Goal: Task Accomplishment & Management: Manage account settings

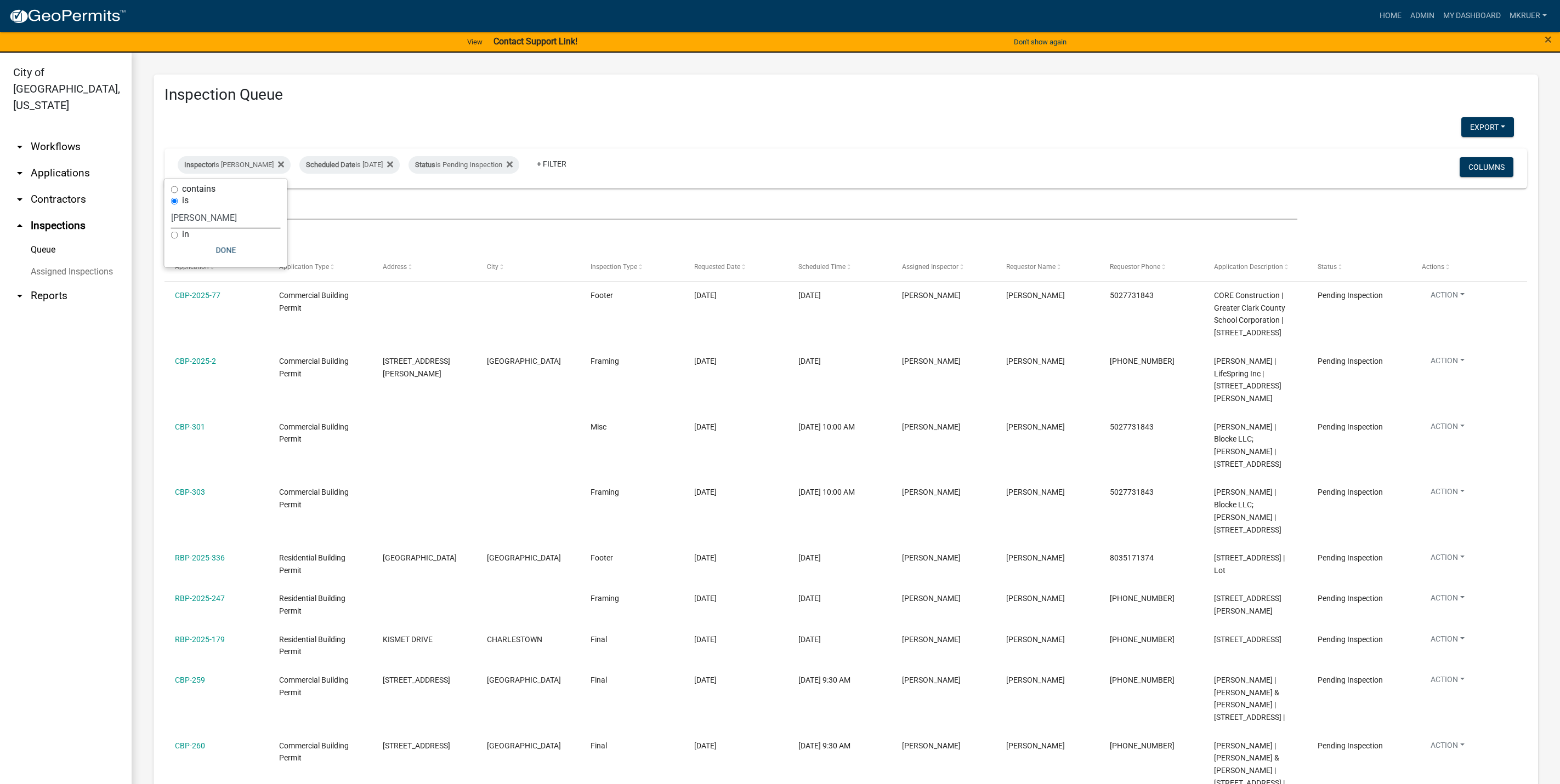
select select "3: 100"
select select "fdb3bcc6-ce93-4663-8a18-5c08884dd177"
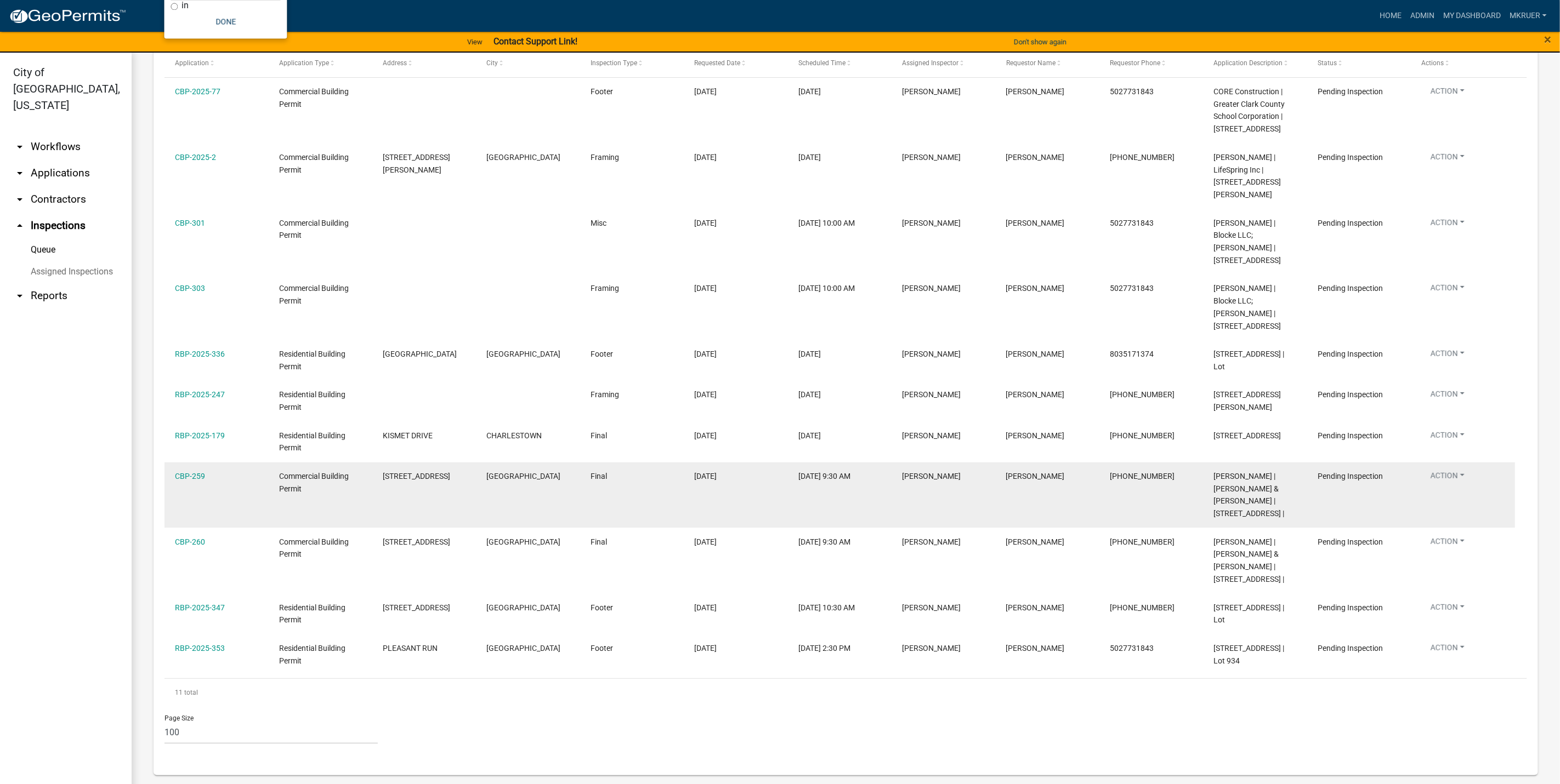
scroll to position [146, 0]
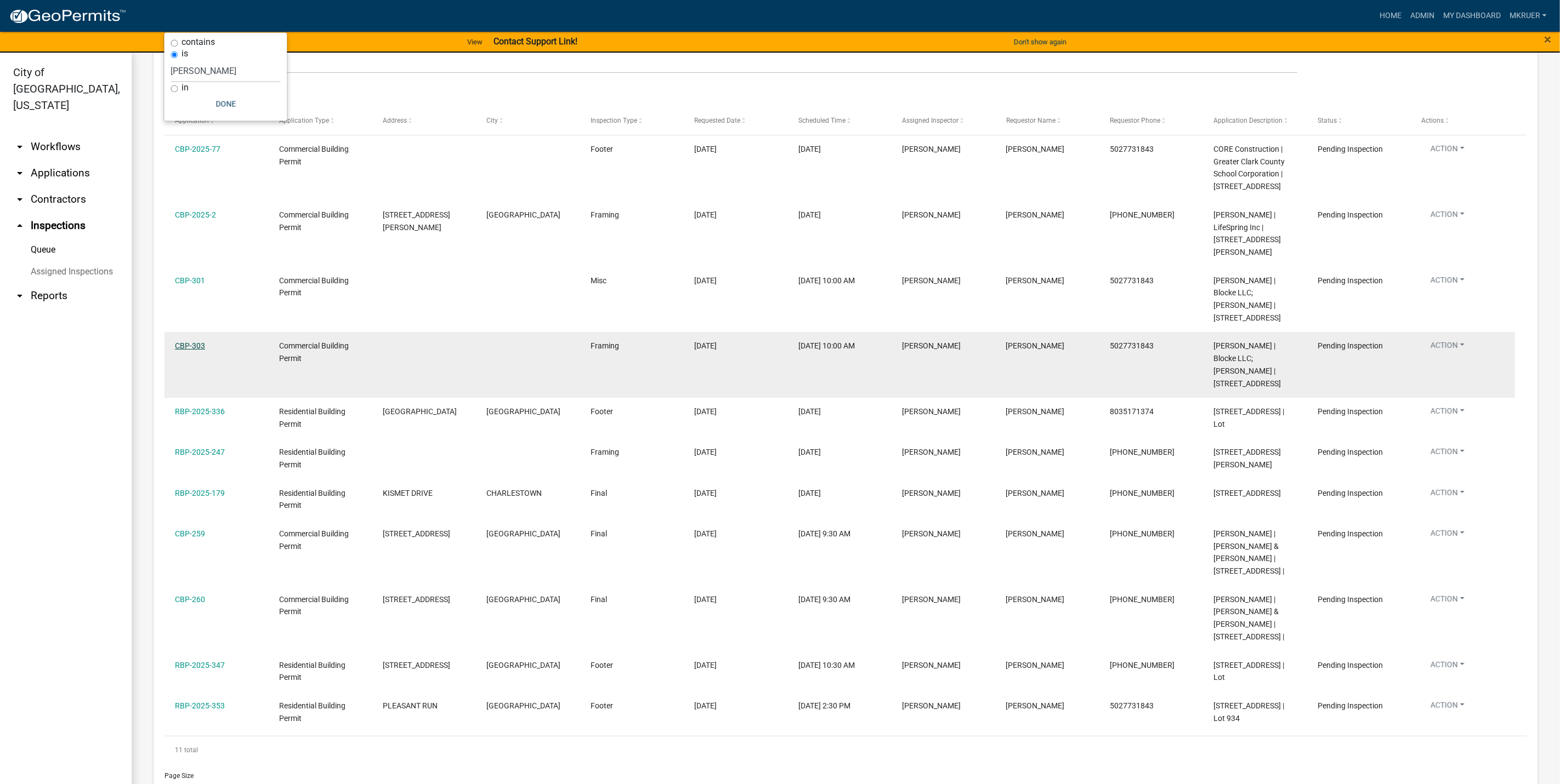
click at [188, 341] on link "CBP-303" at bounding box center [190, 345] width 30 height 9
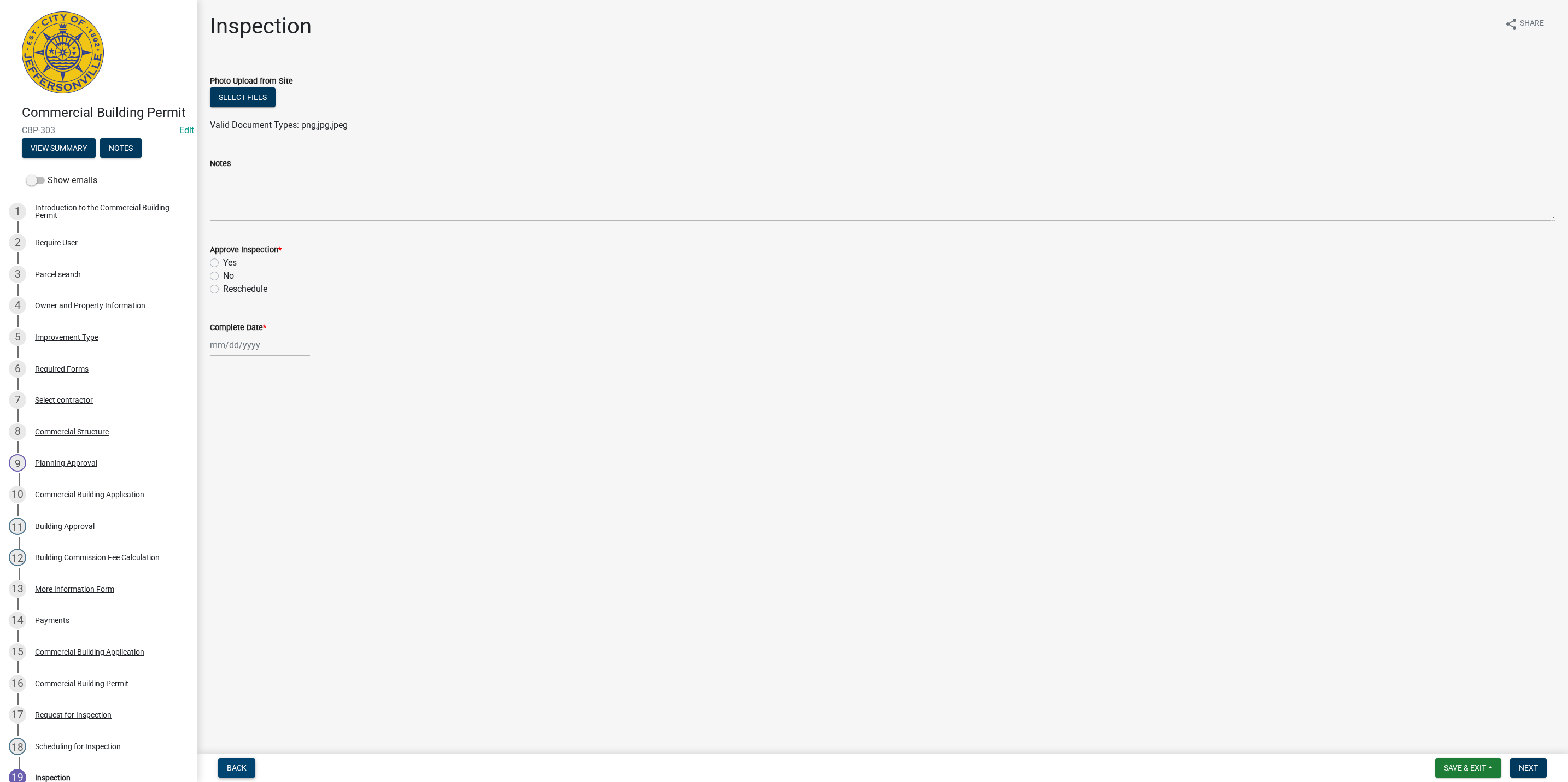
click at [236, 770] on span "Back" at bounding box center [236, 768] width 20 height 9
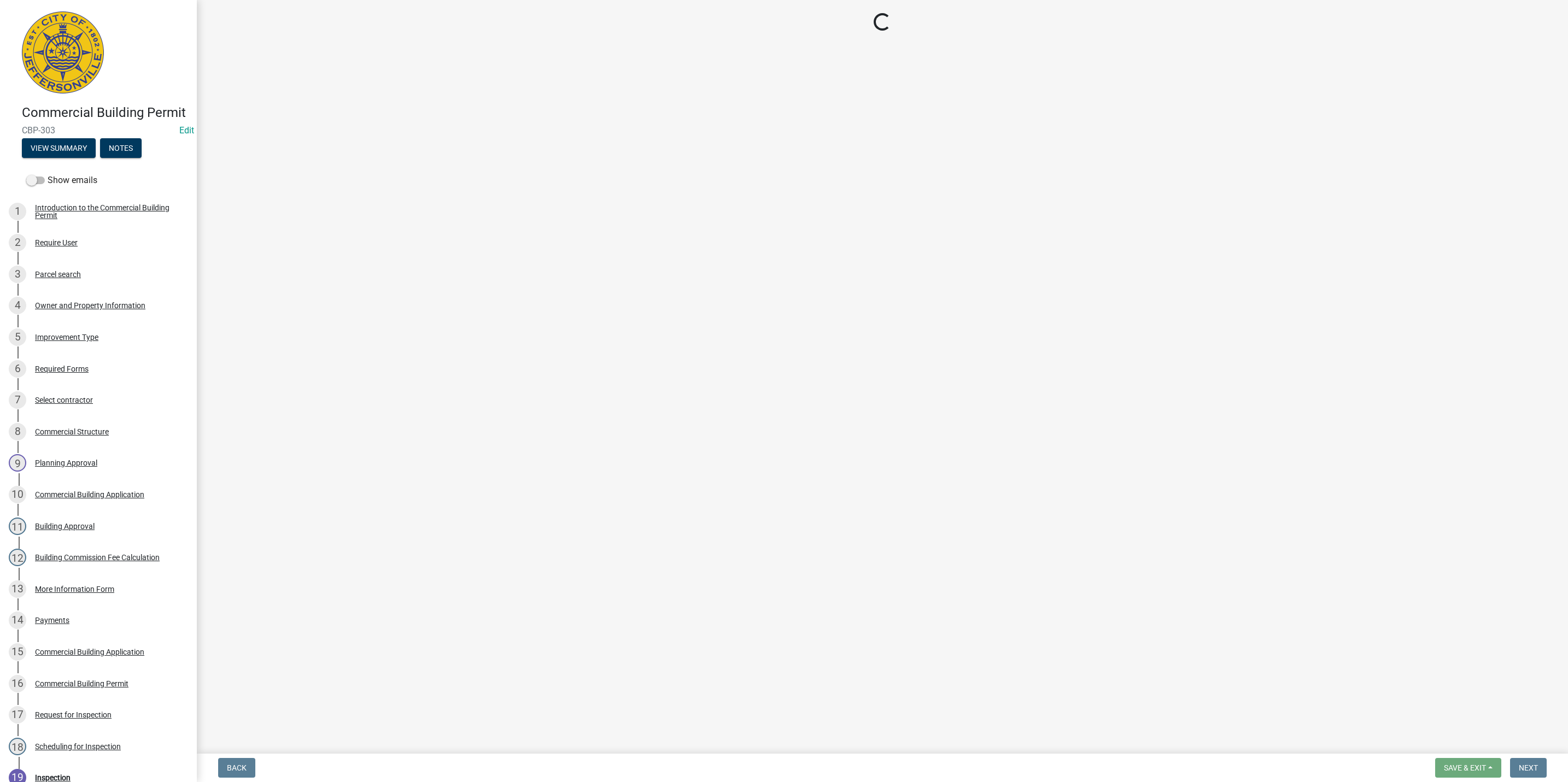
select select "fdb3bcc6-ce93-4663-8a18-5c08884dd177"
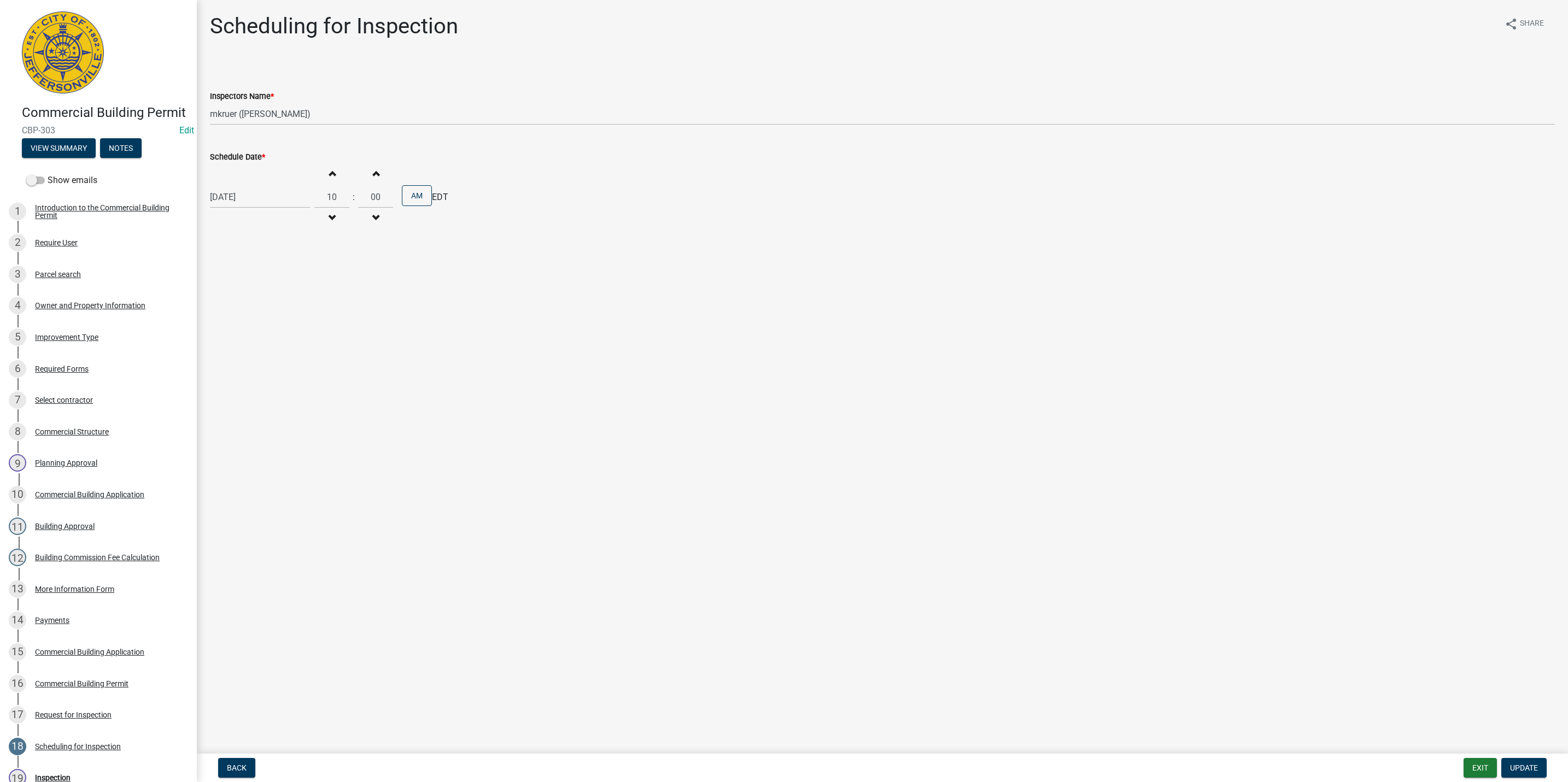
click at [256, 201] on div "[DATE]" at bounding box center [260, 197] width 100 height 22
select select "9"
select select "2025"
click at [252, 306] on div "24" at bounding box center [256, 308] width 17 height 17
type input "09/24/2025"
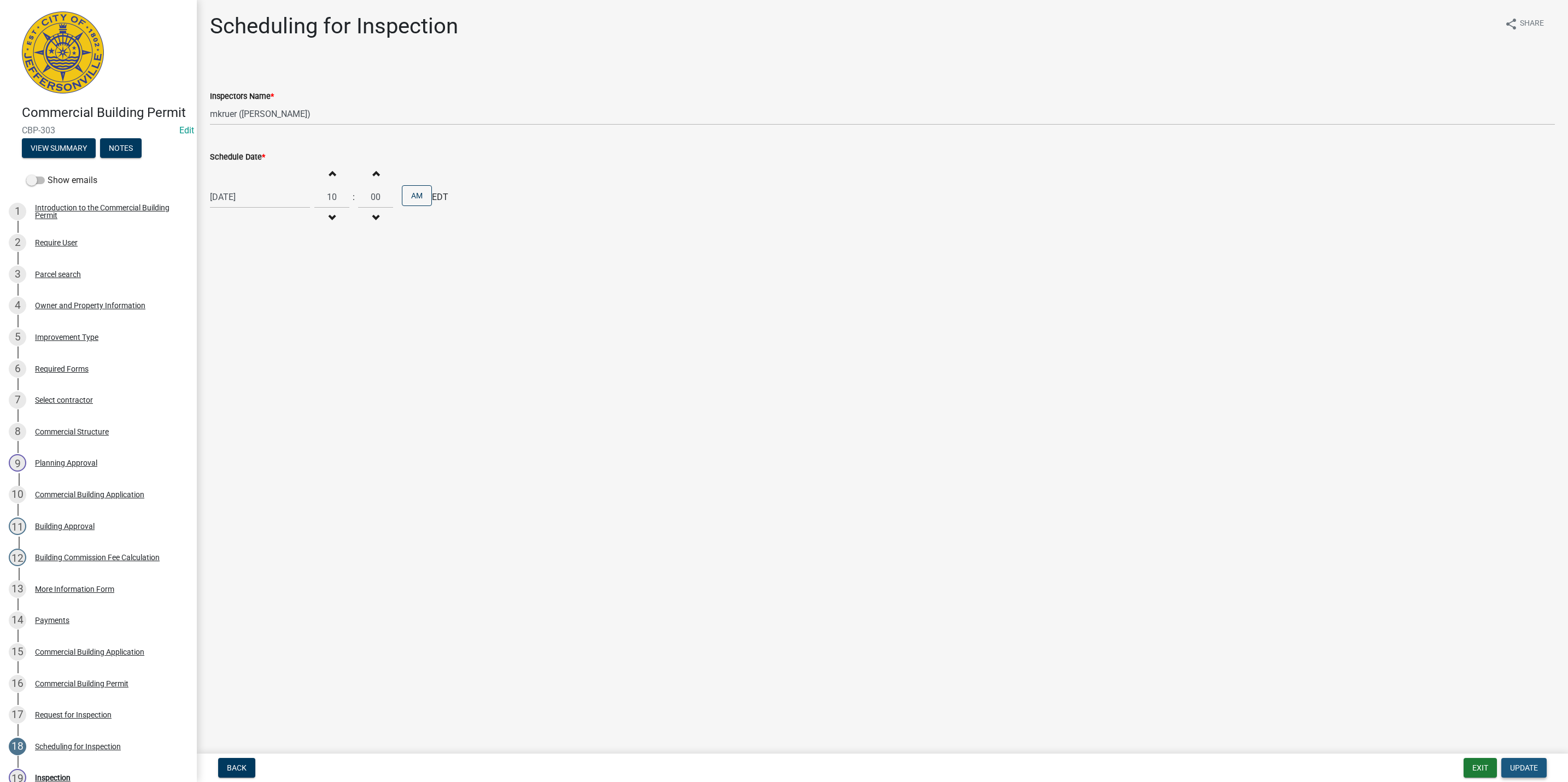
click at [1523, 769] on span "Update" at bounding box center [1524, 768] width 28 height 9
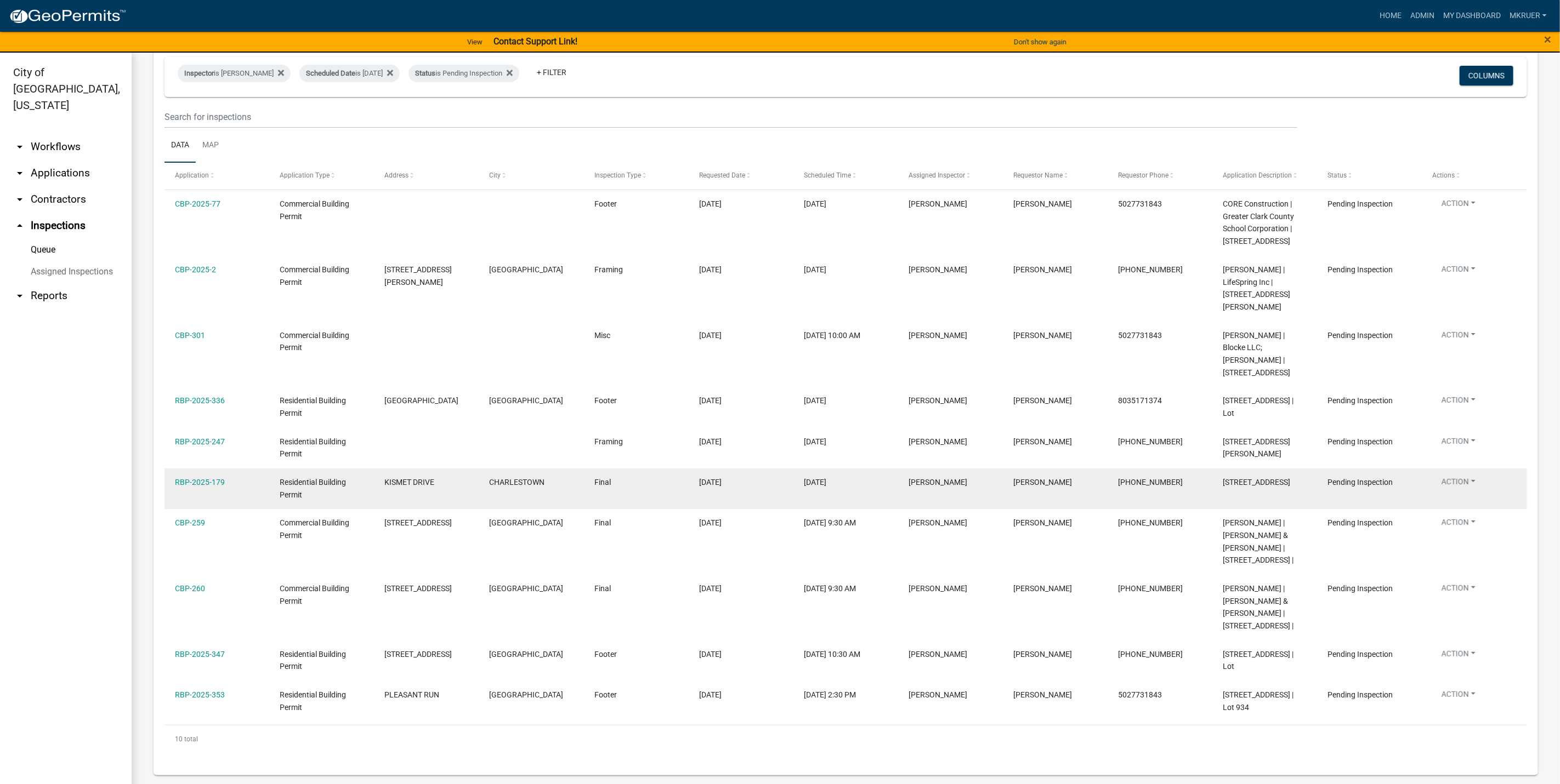
scroll to position [13, 0]
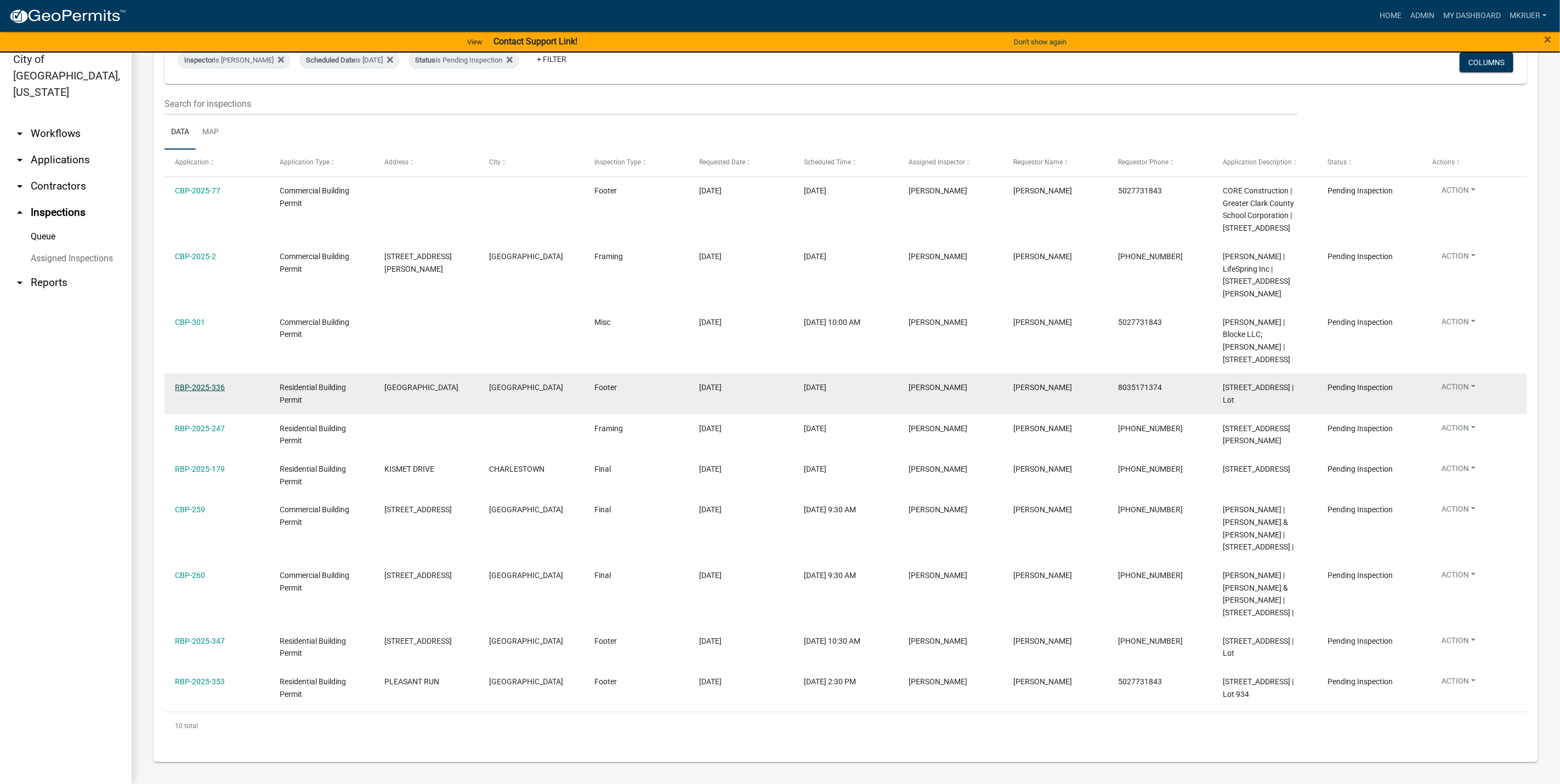
click at [193, 383] on link "RBP-2025-336" at bounding box center [200, 387] width 50 height 9
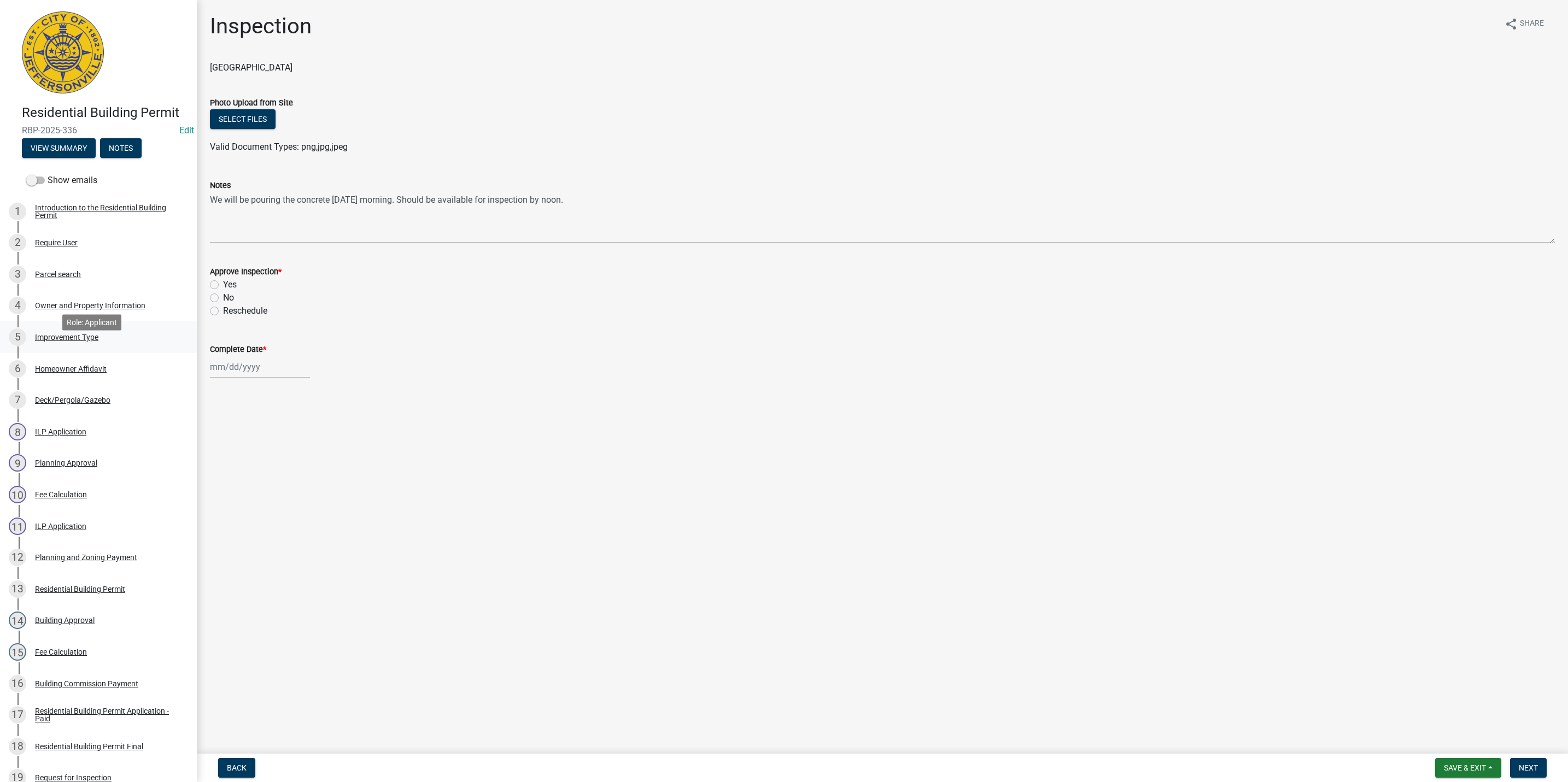
click at [66, 342] on div "Improvement Type" at bounding box center [66, 338] width 63 height 8
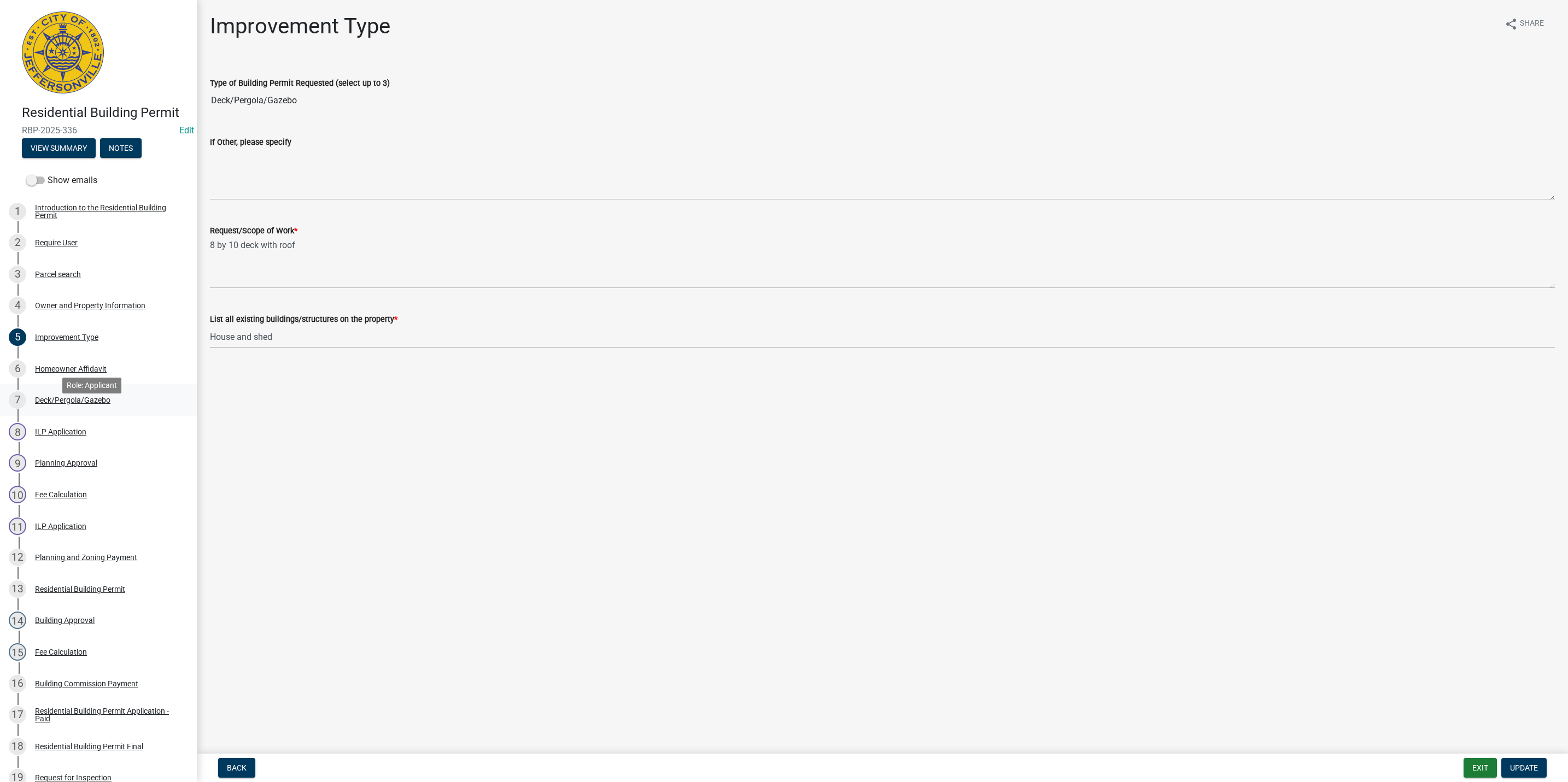
click at [65, 404] on div "Deck/Pergola/Gazebo" at bounding box center [72, 400] width 76 height 8
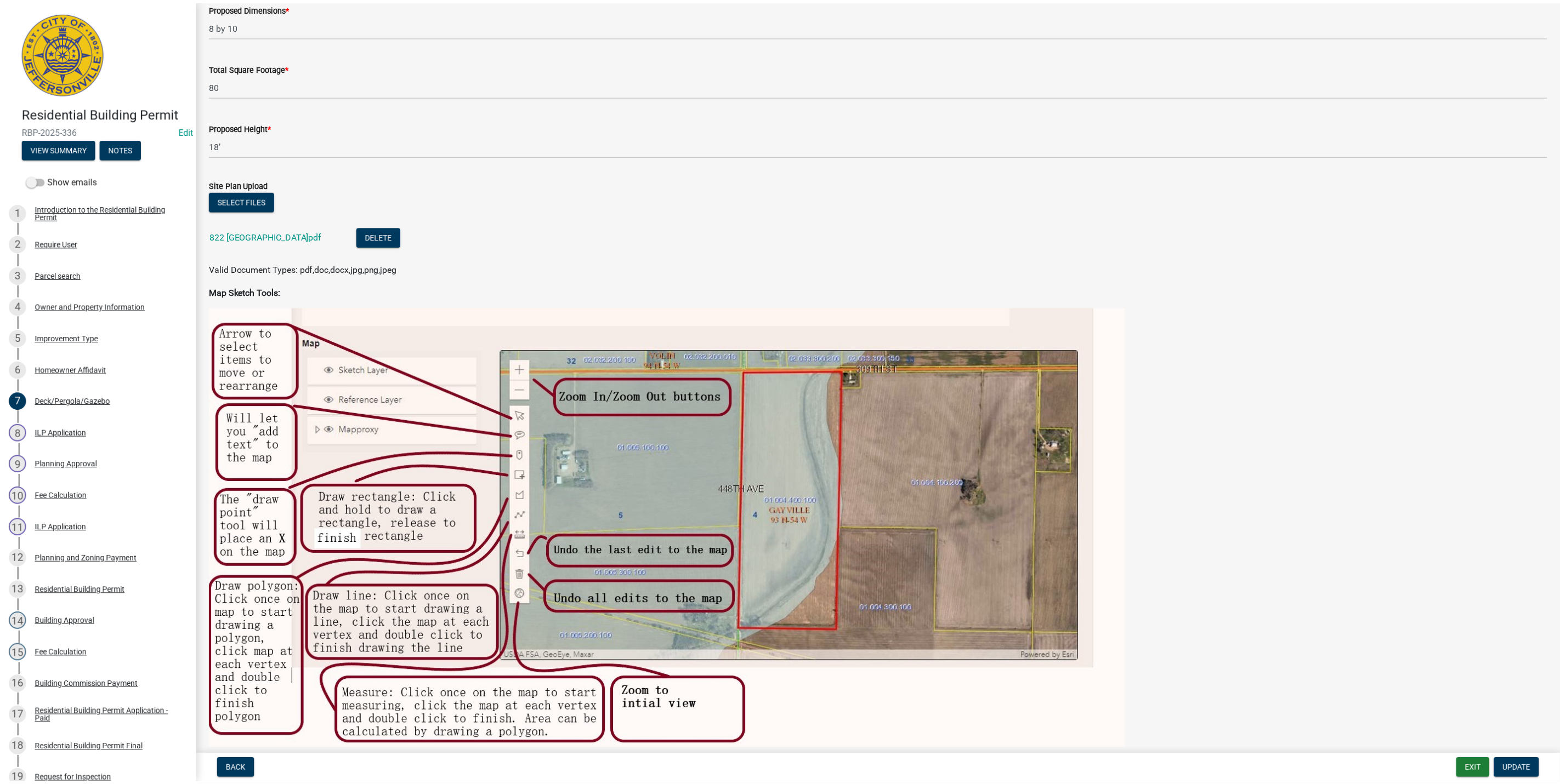
scroll to position [246, 0]
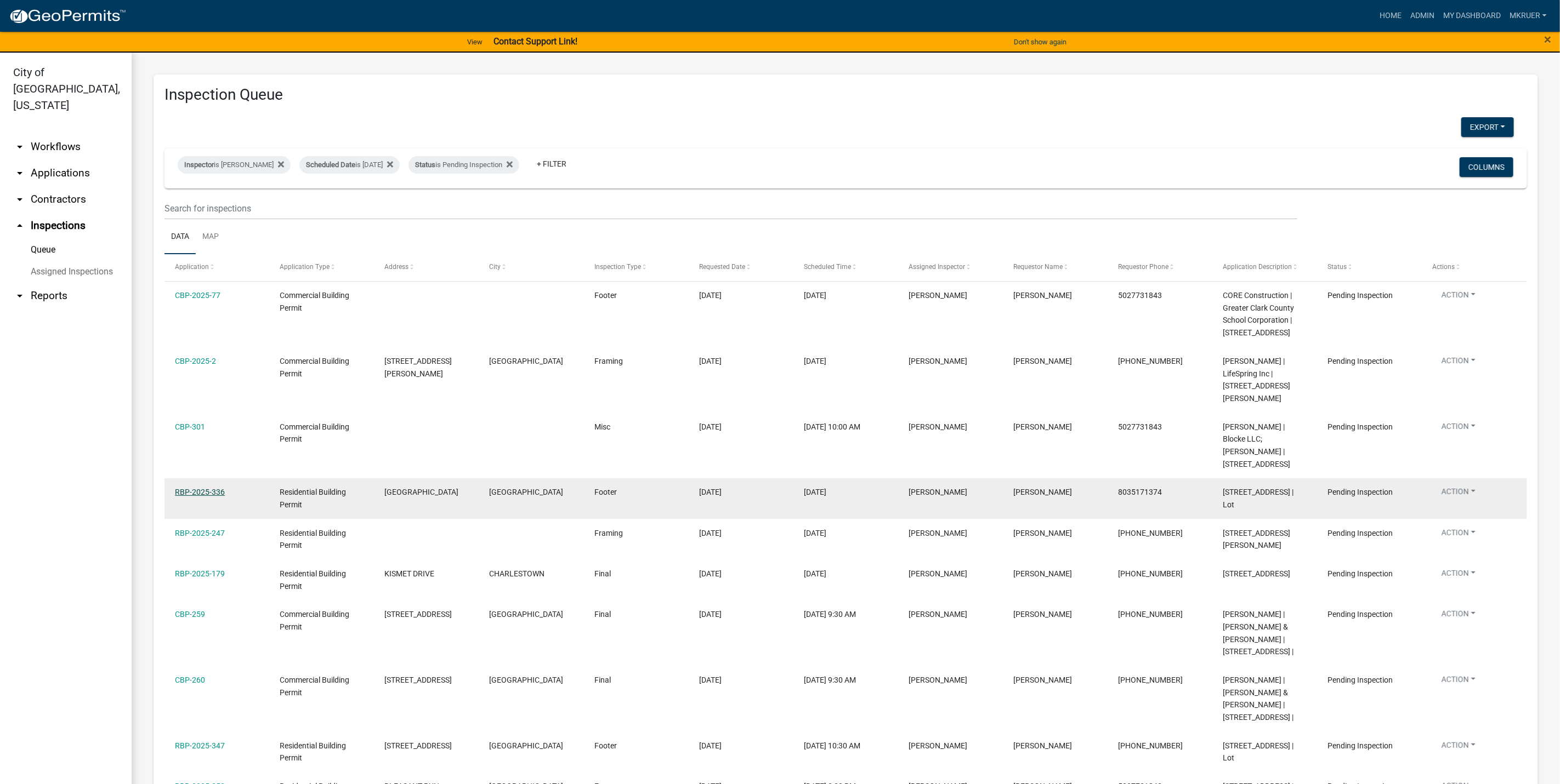
click at [195, 488] on link "RBP-2025-336" at bounding box center [200, 492] width 50 height 9
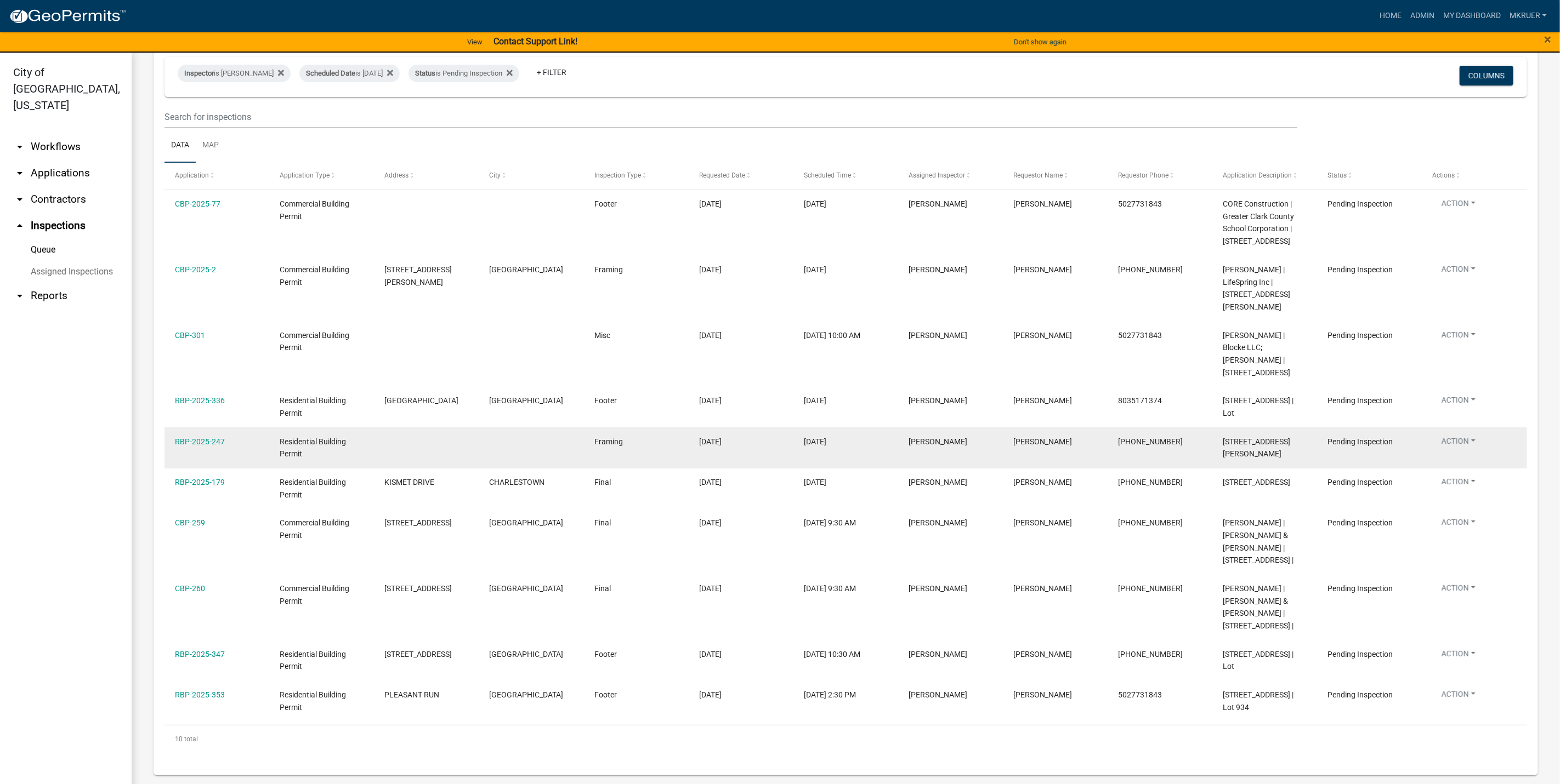
scroll to position [13, 0]
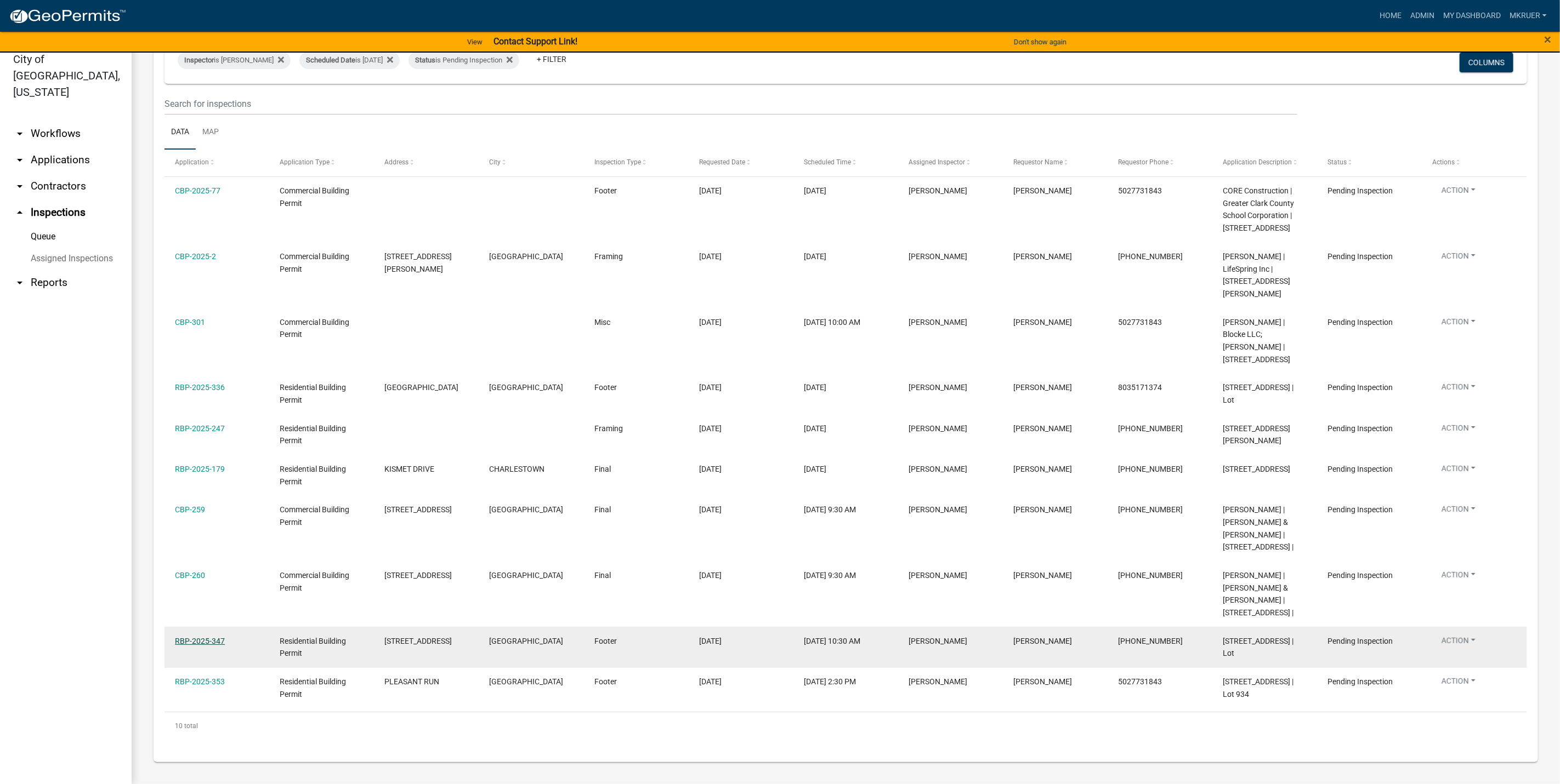
click at [194, 637] on link "RBP-2025-347" at bounding box center [200, 641] width 50 height 9
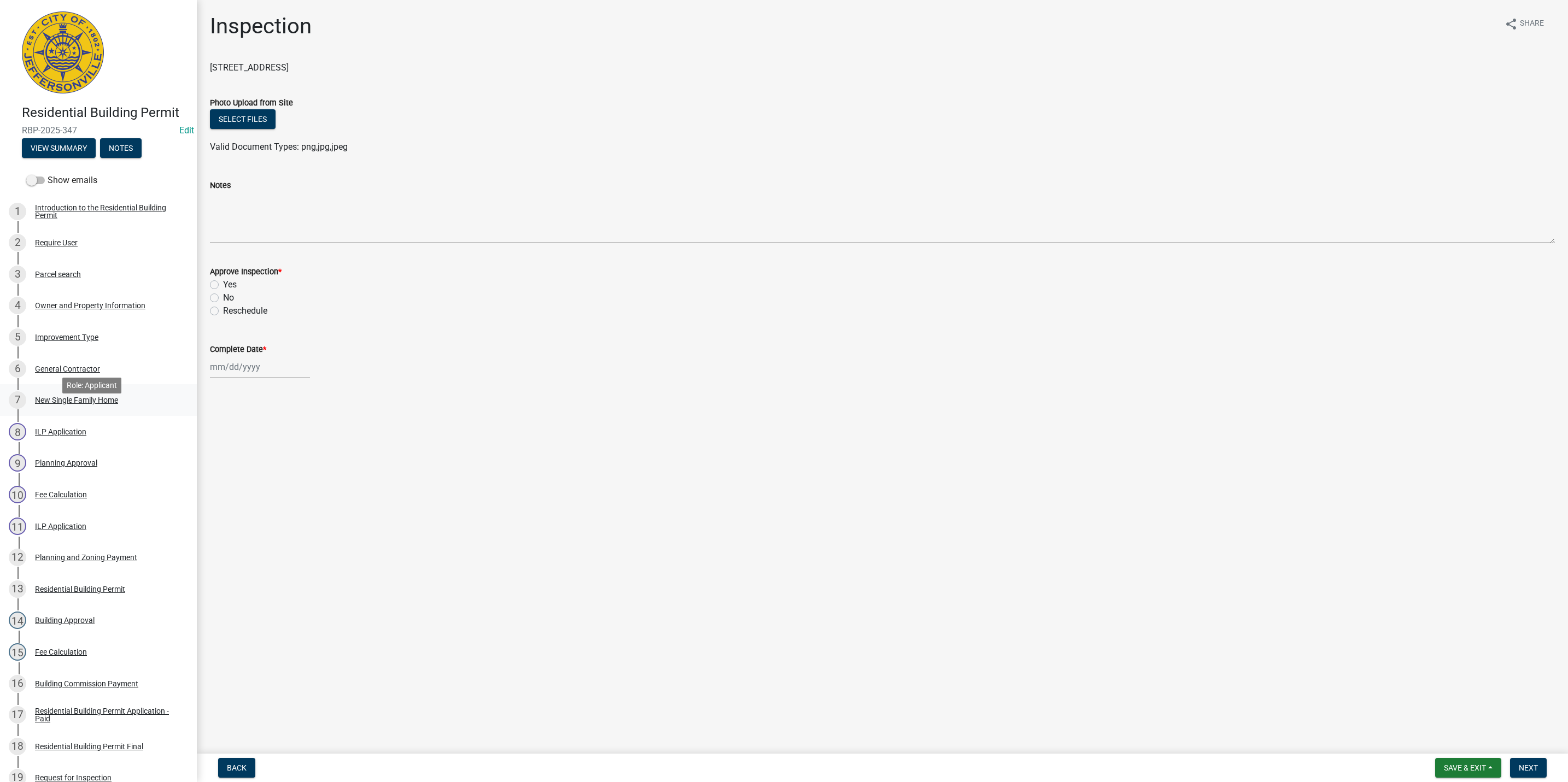
click at [67, 404] on div "New Single Family Home" at bounding box center [76, 400] width 83 height 8
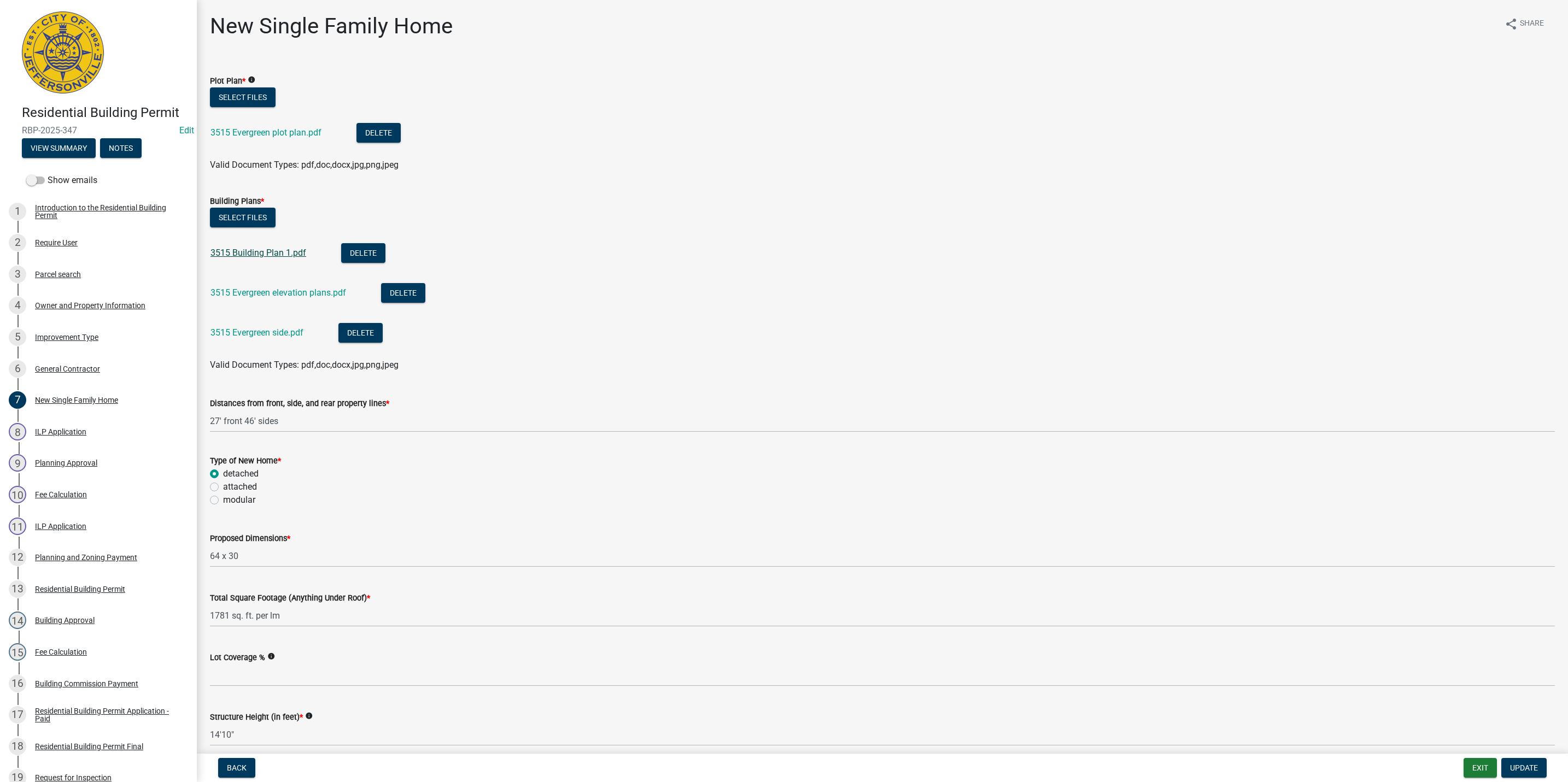
click at [263, 254] on link "3515 Building Plan 1.pdf" at bounding box center [258, 252] width 96 height 11
click at [275, 291] on link "3515 Evergreen elevation plans.pdf" at bounding box center [277, 293] width 135 height 11
click at [249, 330] on link "3515 Evergreen side.pdf" at bounding box center [256, 332] width 93 height 11
click at [245, 133] on link "3515 Evergreen plot plan.pdf" at bounding box center [266, 132] width 111 height 11
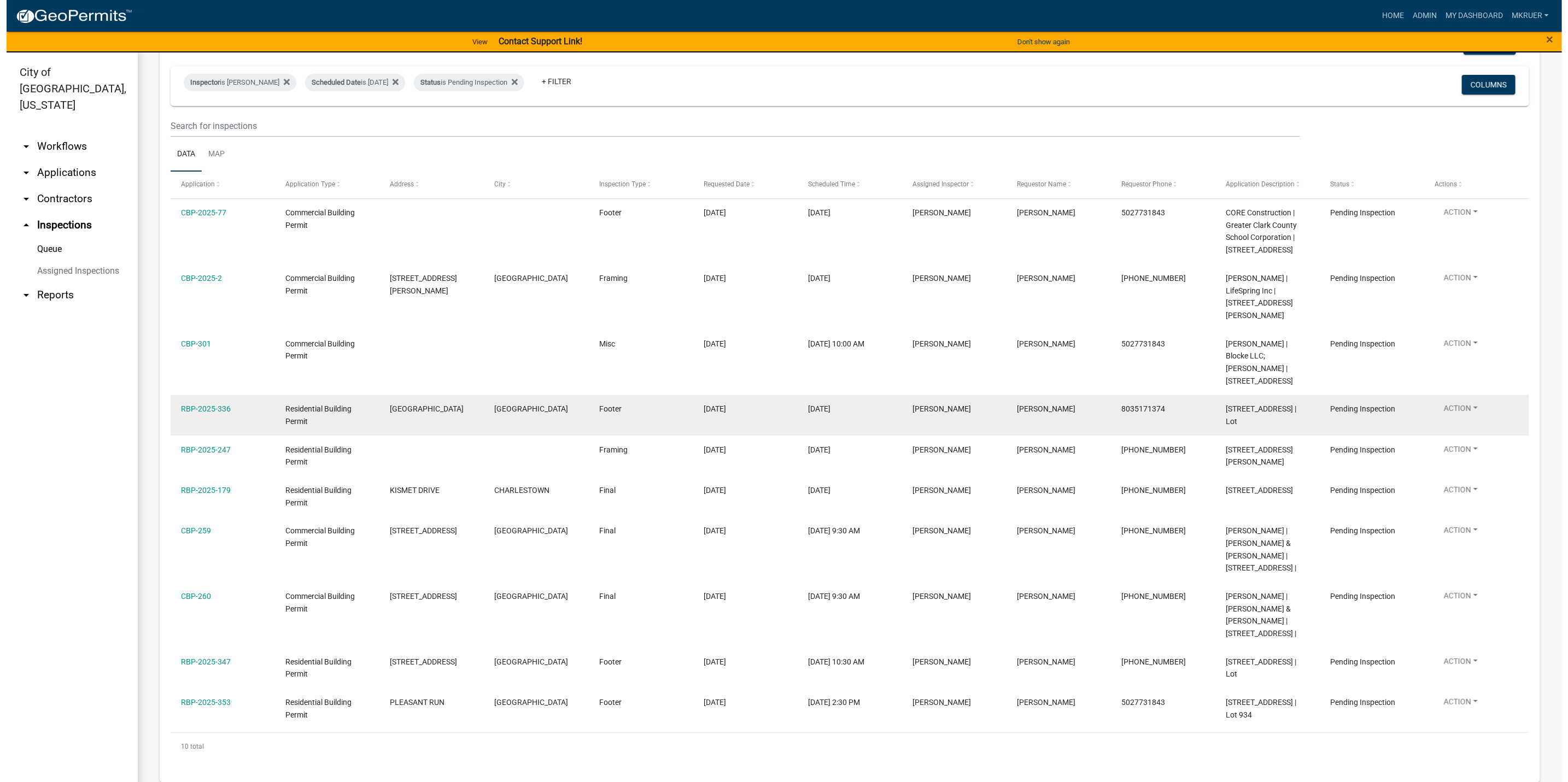
scroll to position [115, 0]
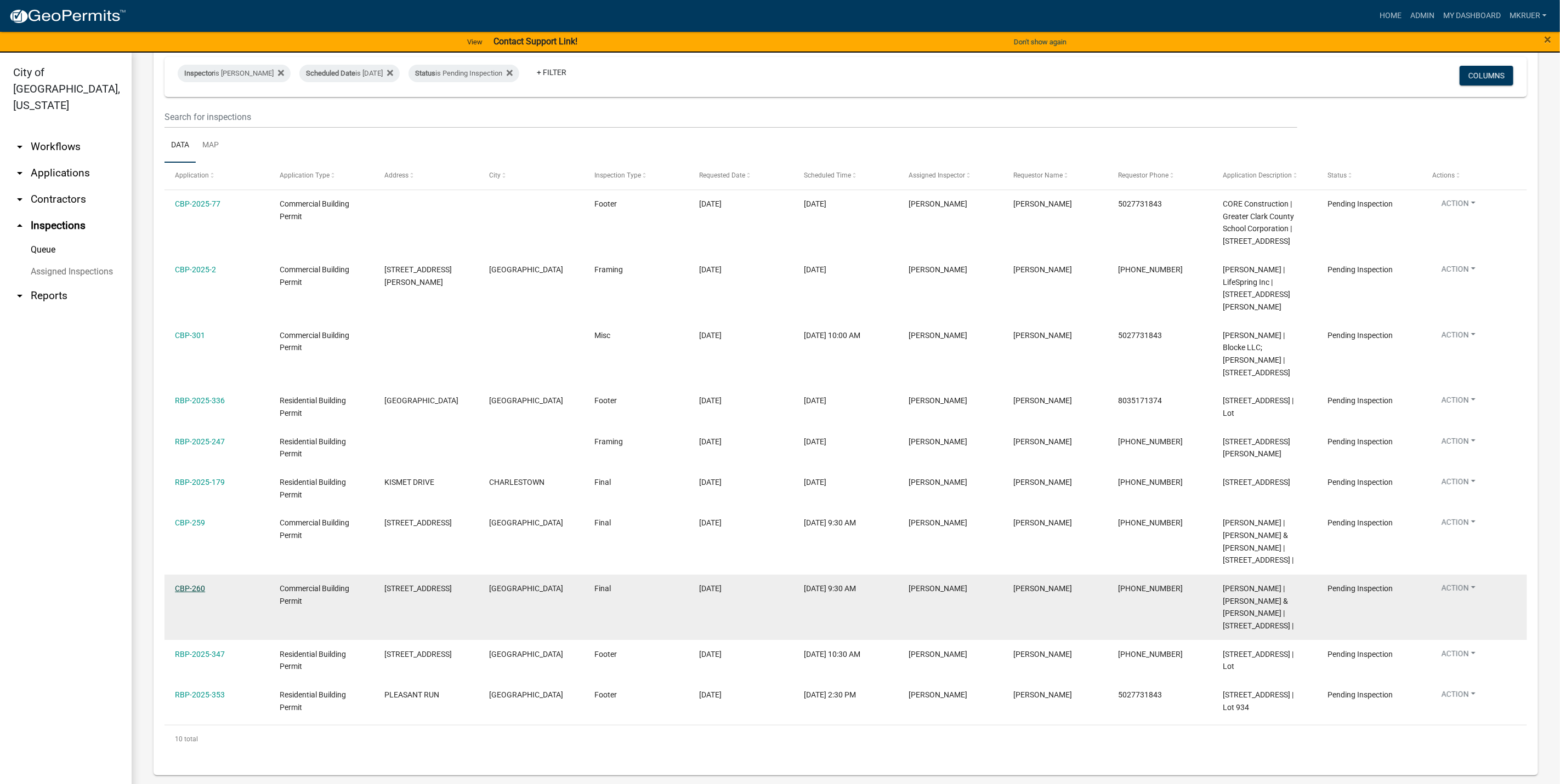
click at [183, 584] on link "CBP-260" at bounding box center [190, 588] width 30 height 9
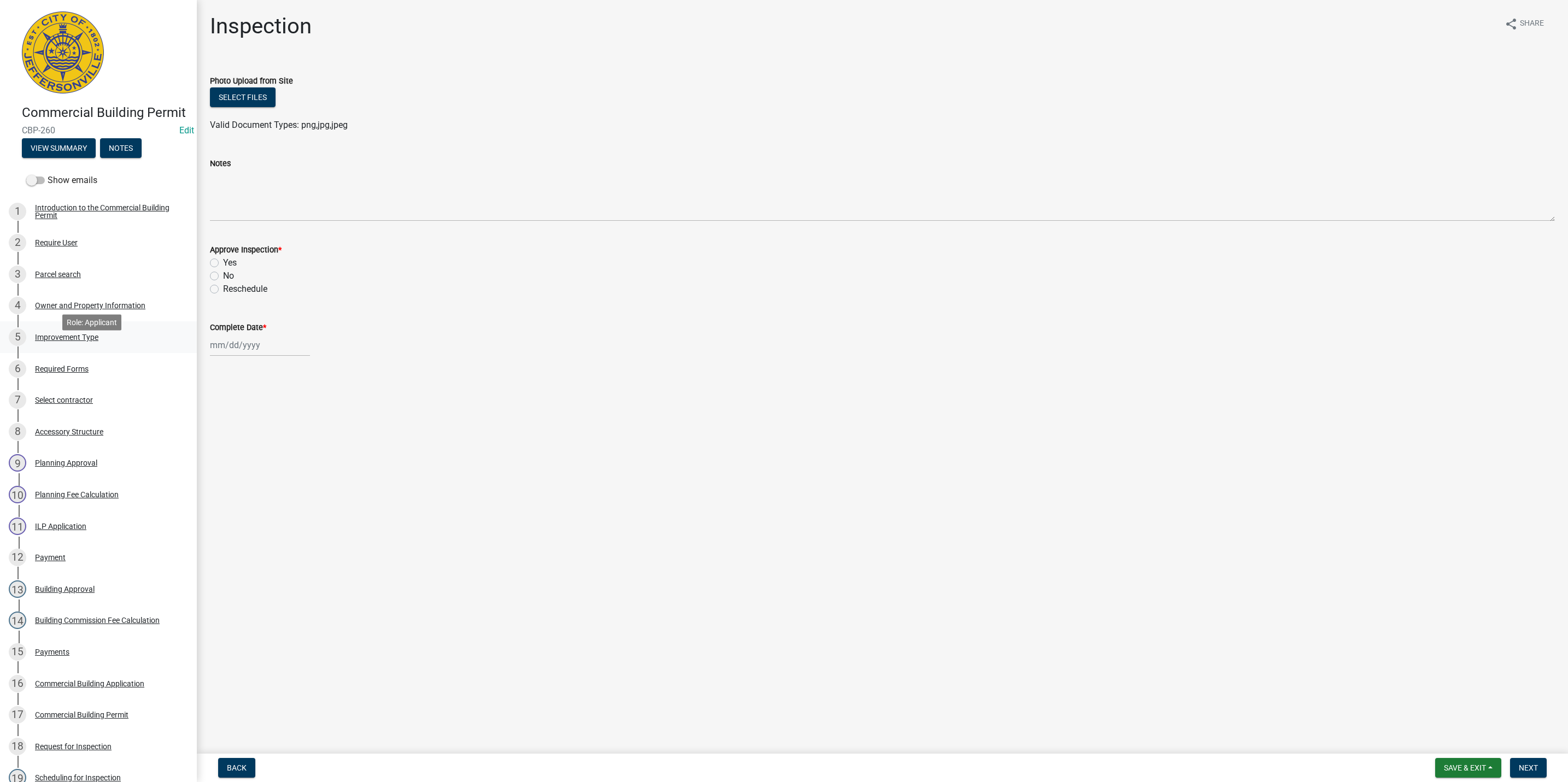
click at [60, 342] on div "Improvement Type" at bounding box center [66, 338] width 63 height 8
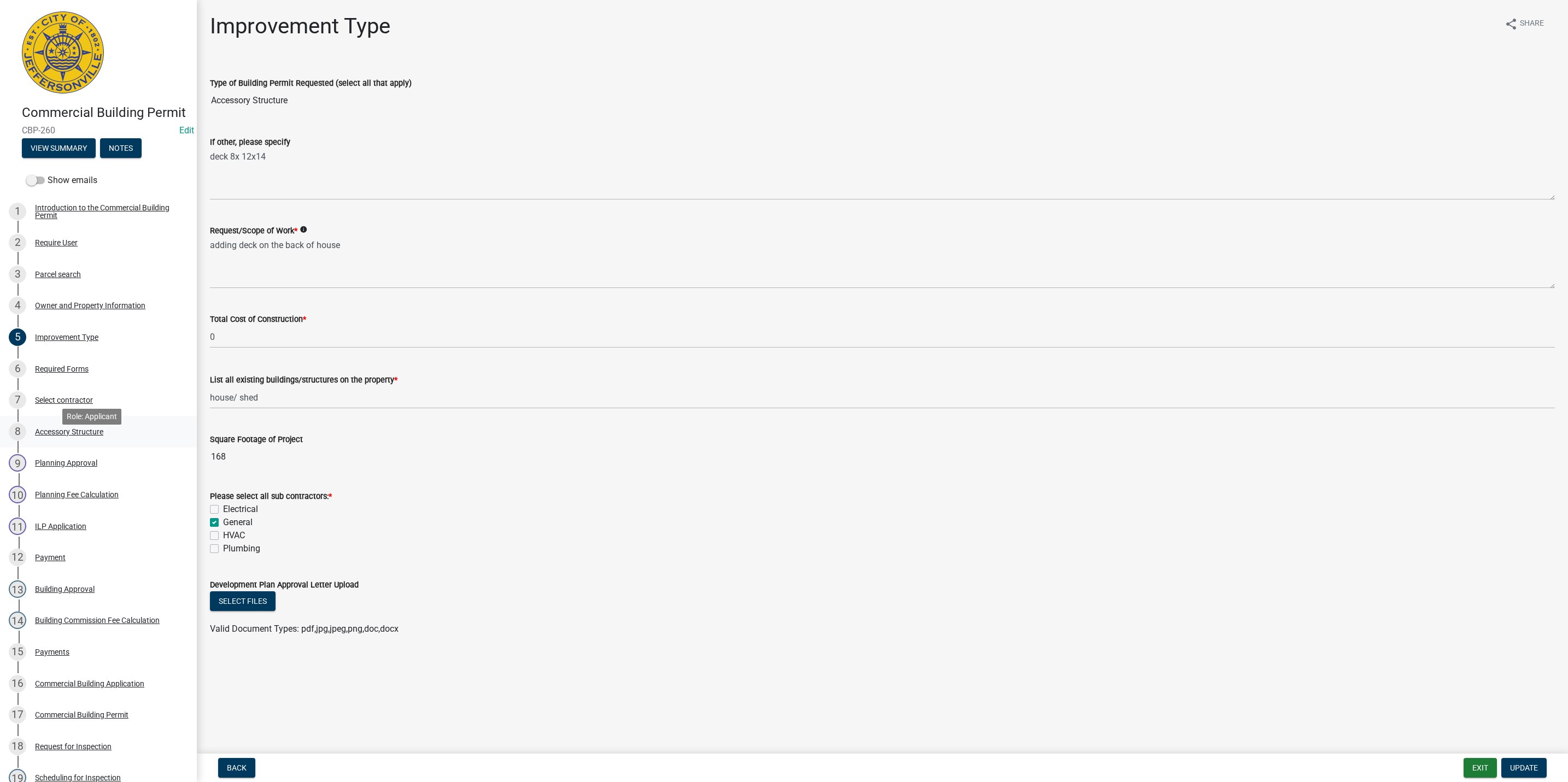
click at [48, 436] on div "Accessory Structure" at bounding box center [68, 432] width 68 height 8
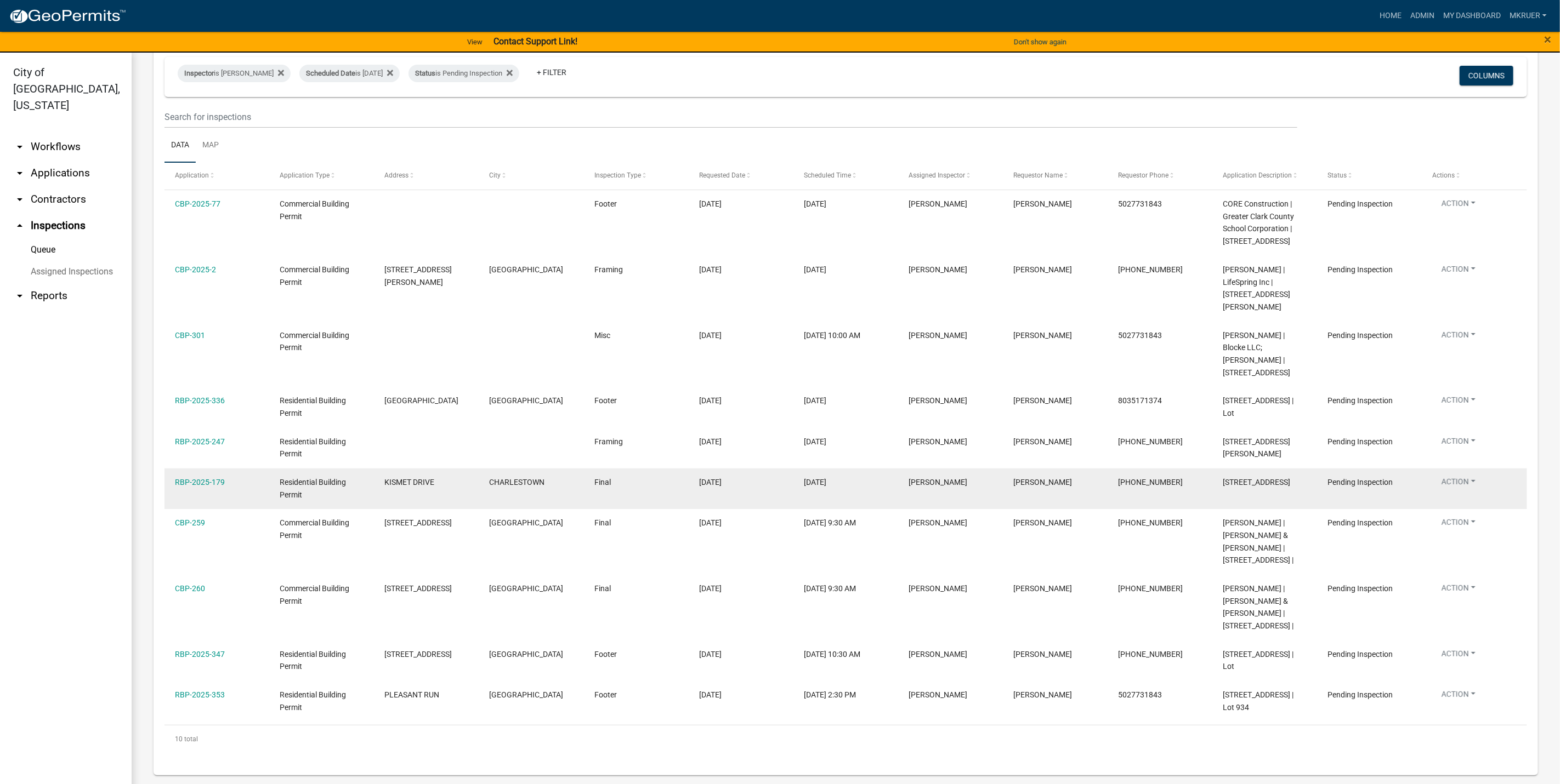
scroll to position [13, 0]
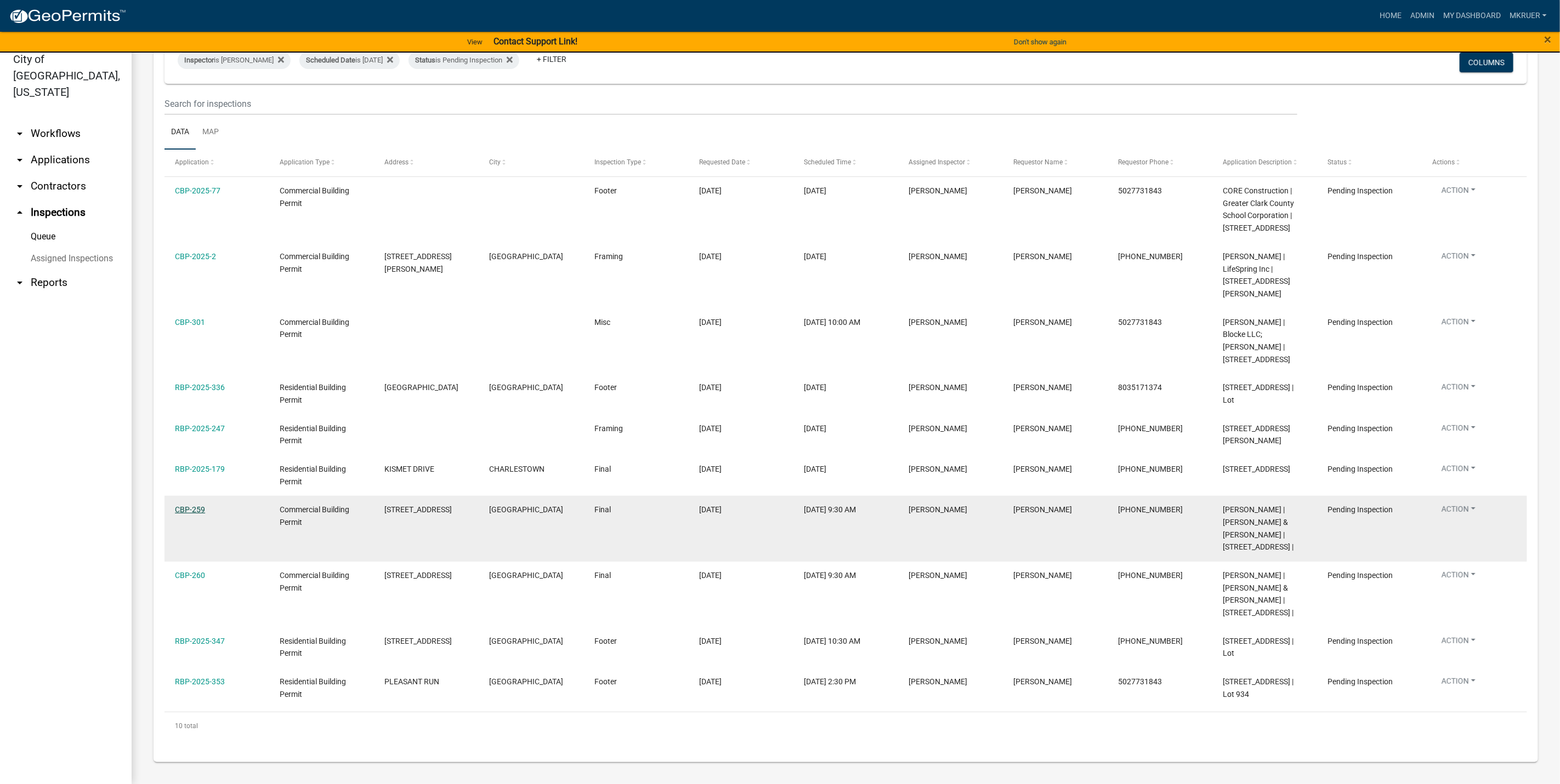
click at [192, 505] on link "CBP-259" at bounding box center [190, 509] width 30 height 9
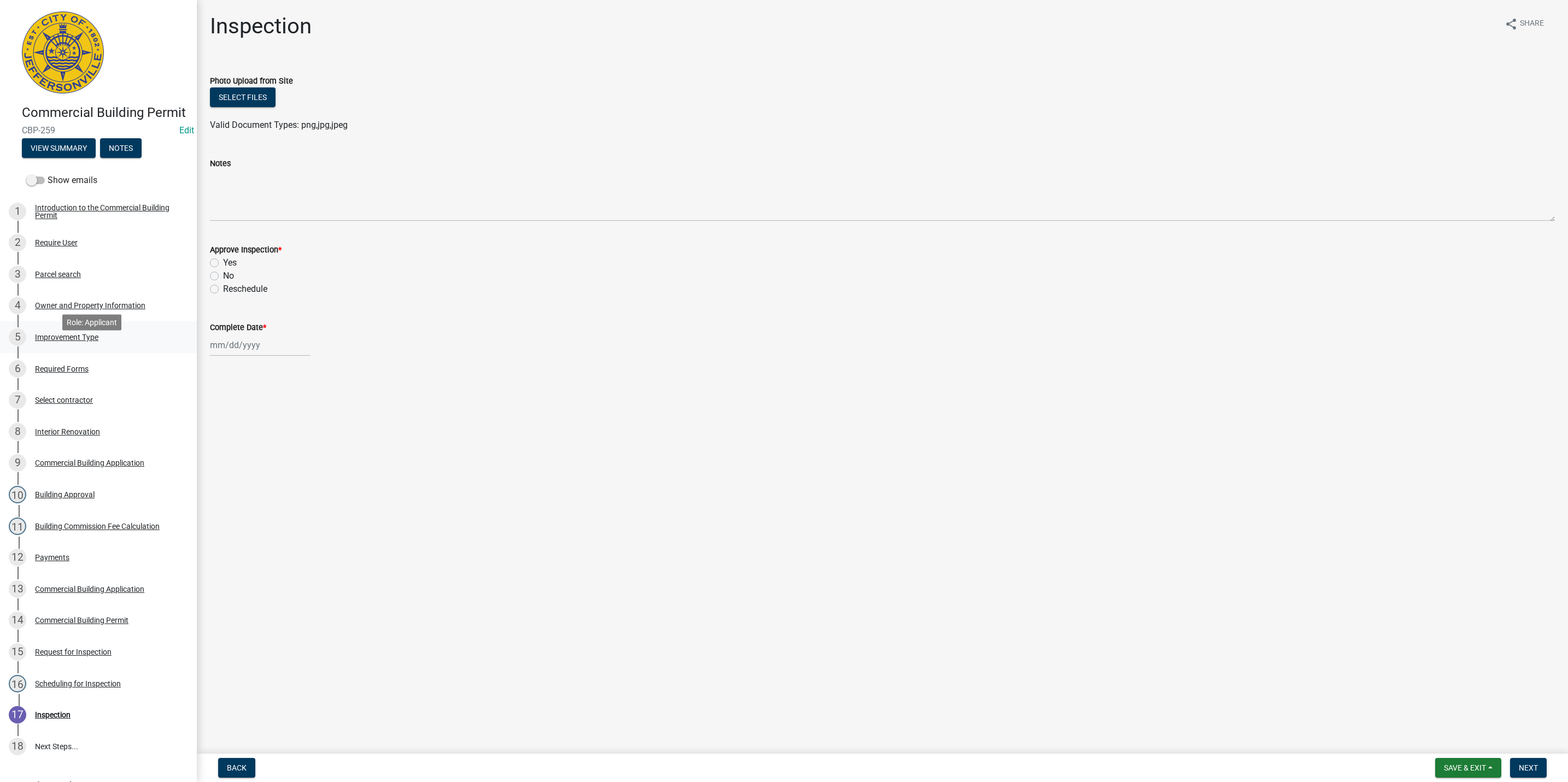
click at [71, 342] on div "Improvement Type" at bounding box center [66, 338] width 63 height 8
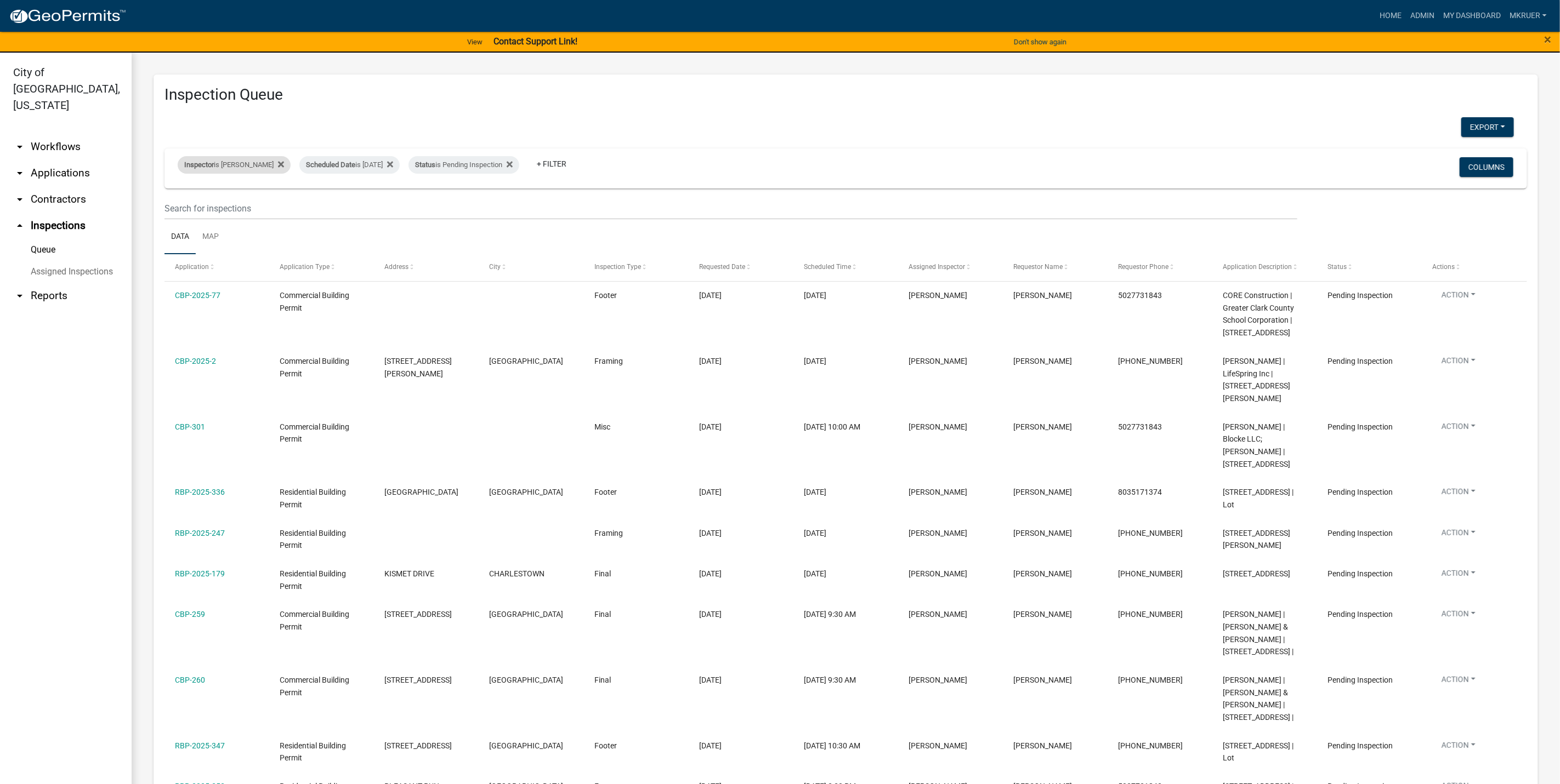
click at [236, 163] on div "Inspector is Mike Kruer" at bounding box center [234, 164] width 113 height 17
click at [196, 220] on select "Select an option None Shawn Jeremy Ramsey Mary Frey Chad Reischl Mike Kruer Har…" at bounding box center [226, 217] width 110 height 22
click at [179, 207] on select "Select an option None Shawn Jeremy Ramsey Mary Frey Chad Reischl Mike Kruer Har…" at bounding box center [226, 217] width 110 height 22
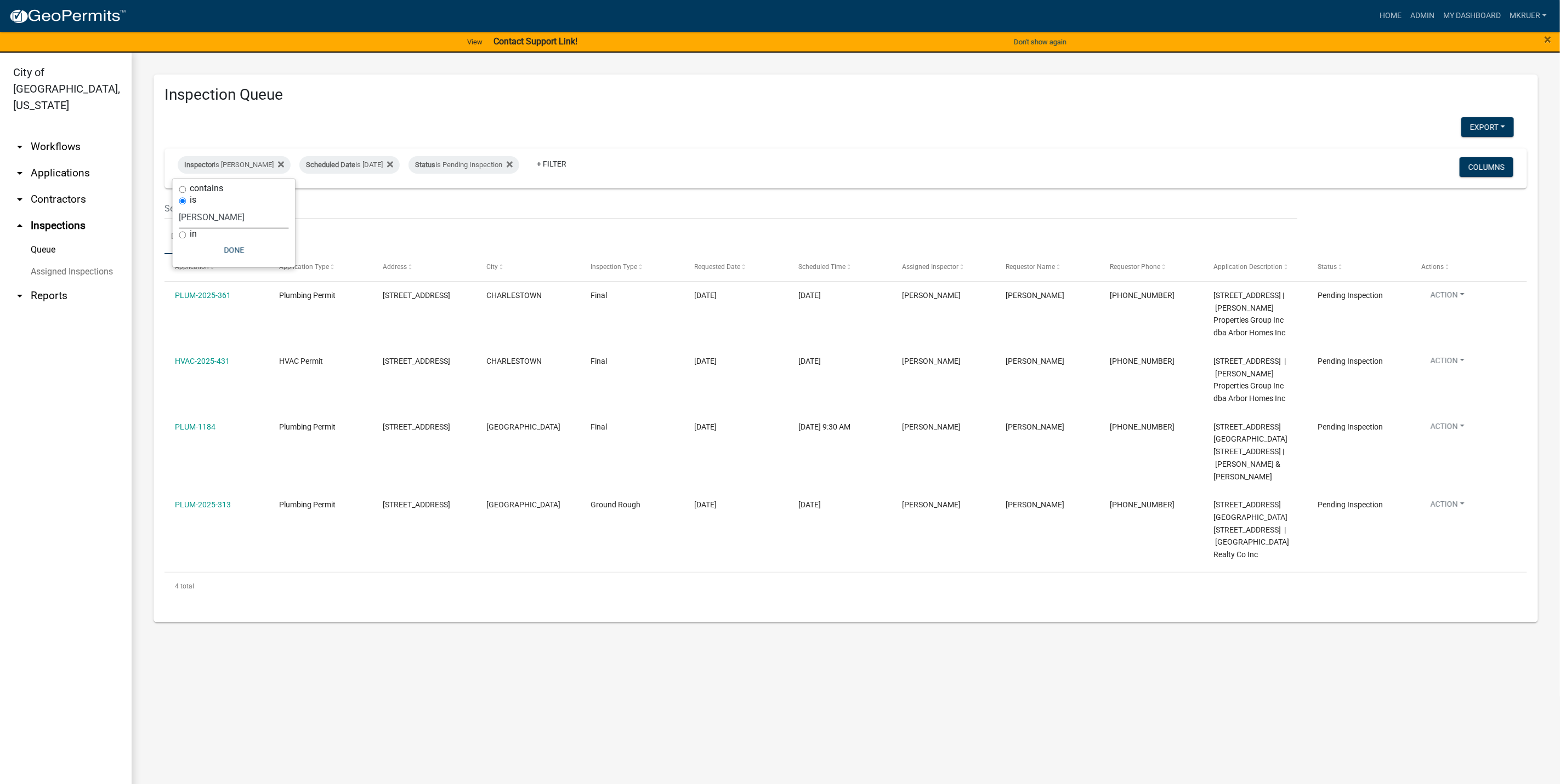
click at [210, 219] on select "Select an option None Shawn Jeremy Ramsey Mary Frey Chad Reischl Mike Kruer Har…" at bounding box center [234, 217] width 110 height 22
click at [179, 207] on select "Select an option None Shawn Jeremy Ramsey Mary Frey Chad Reischl Mike Kruer Har…" at bounding box center [234, 217] width 110 height 22
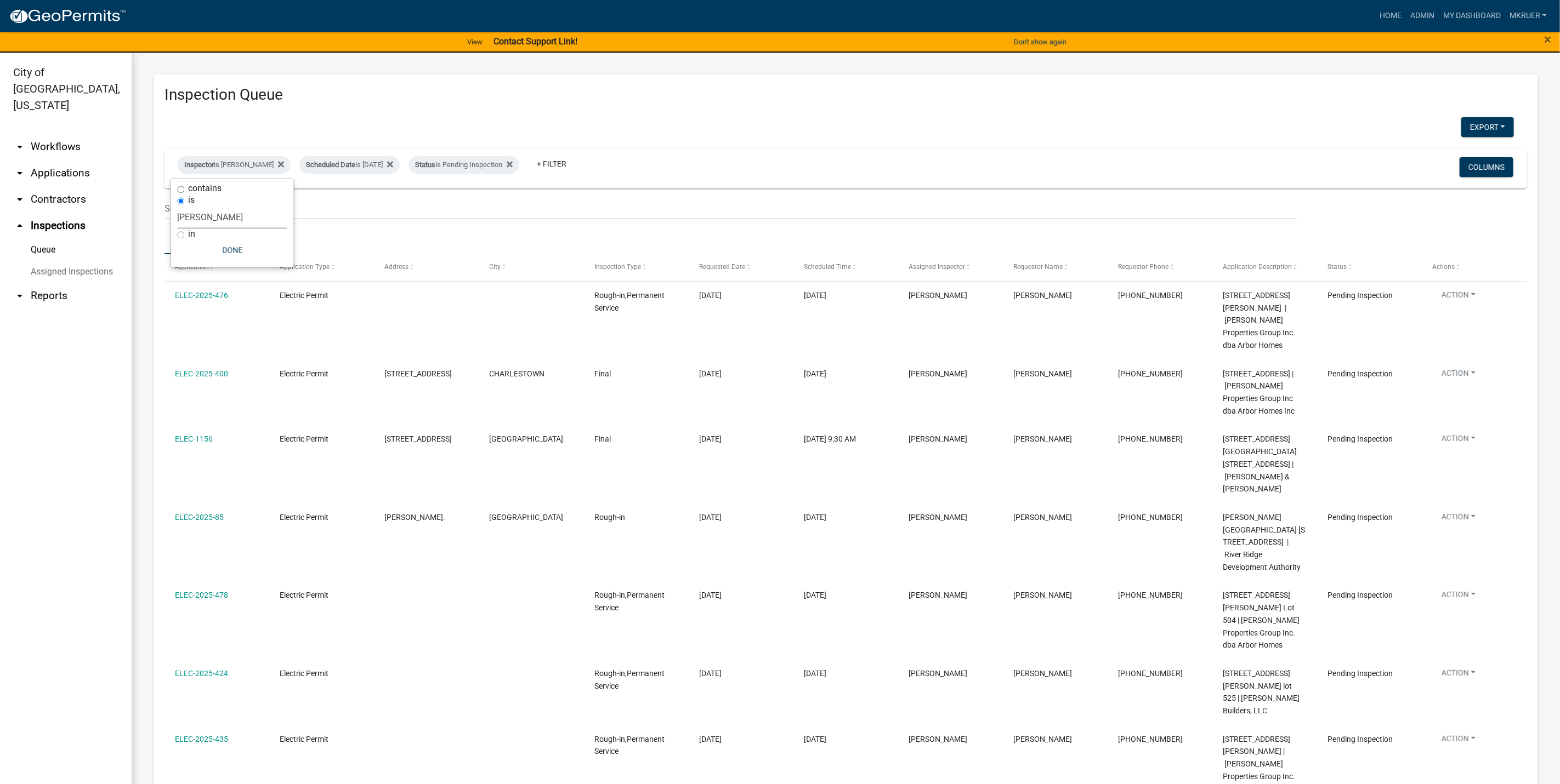
click at [229, 219] on select "Select an option None Shawn Jeremy Ramsey Mary Frey Chad Reischl Mike Kruer Har…" at bounding box center [233, 217] width 110 height 22
select select "fdb3bcc6-ce93-4663-8a18-5c08884dd177"
click at [178, 207] on select "Select an option None Shawn Jeremy Ramsey Mary Frey Chad Reischl Mike Kruer Har…" at bounding box center [233, 217] width 110 height 22
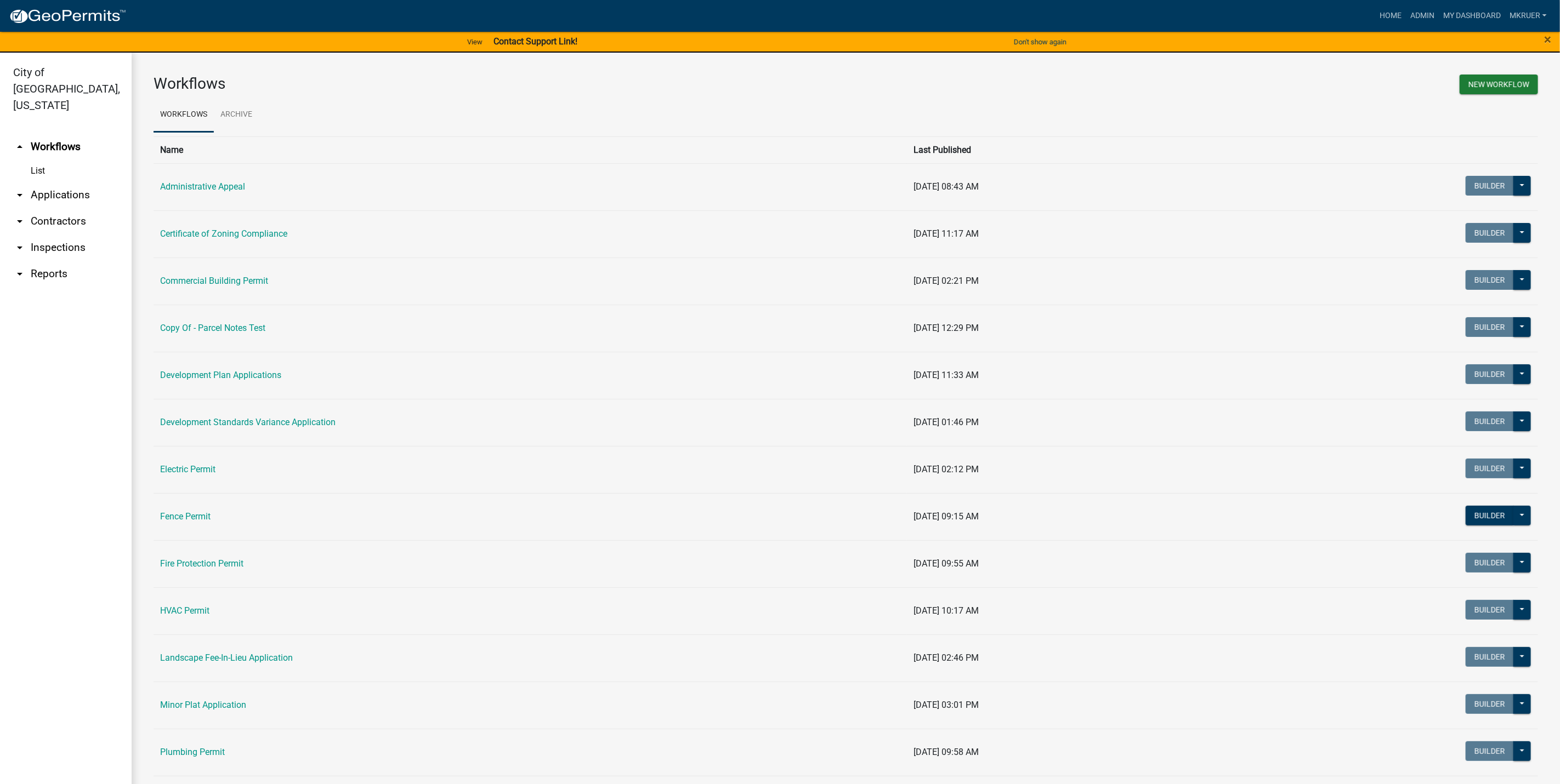
click at [49, 235] on link "arrow_drop_down Inspections" at bounding box center [65, 247] width 132 height 26
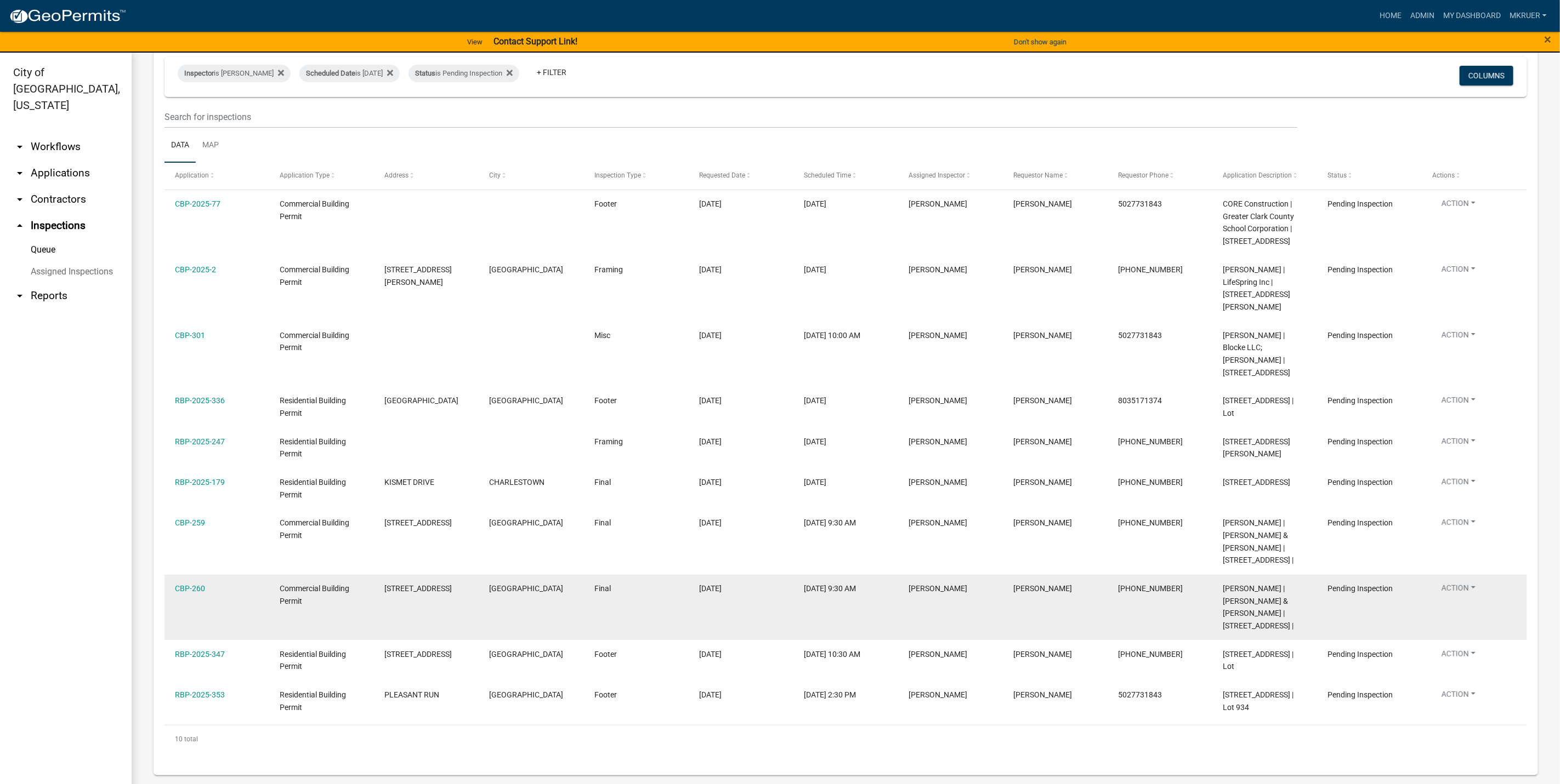
scroll to position [115, 0]
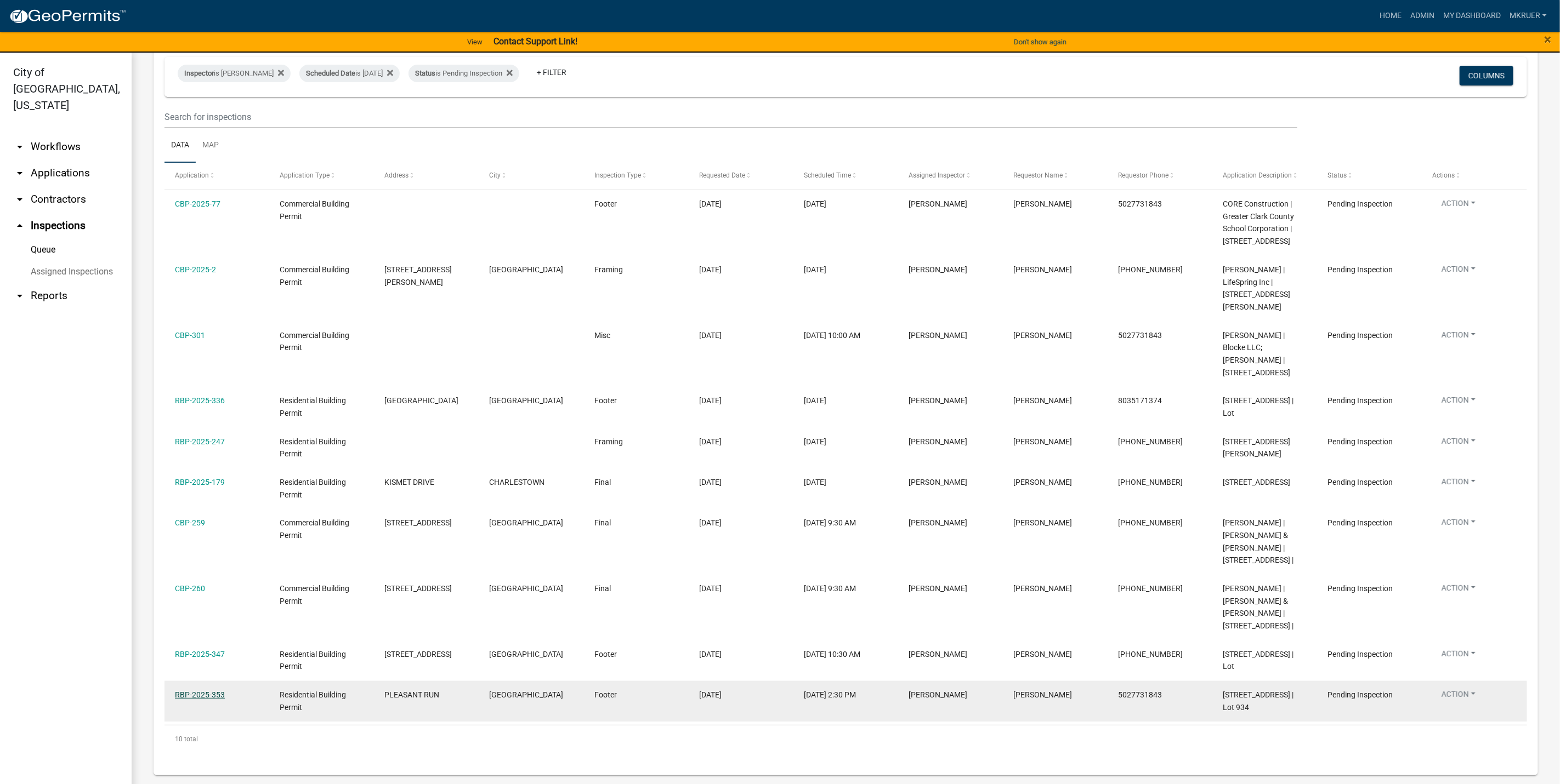
click at [192, 691] on link "RBP-2025-353" at bounding box center [200, 695] width 50 height 9
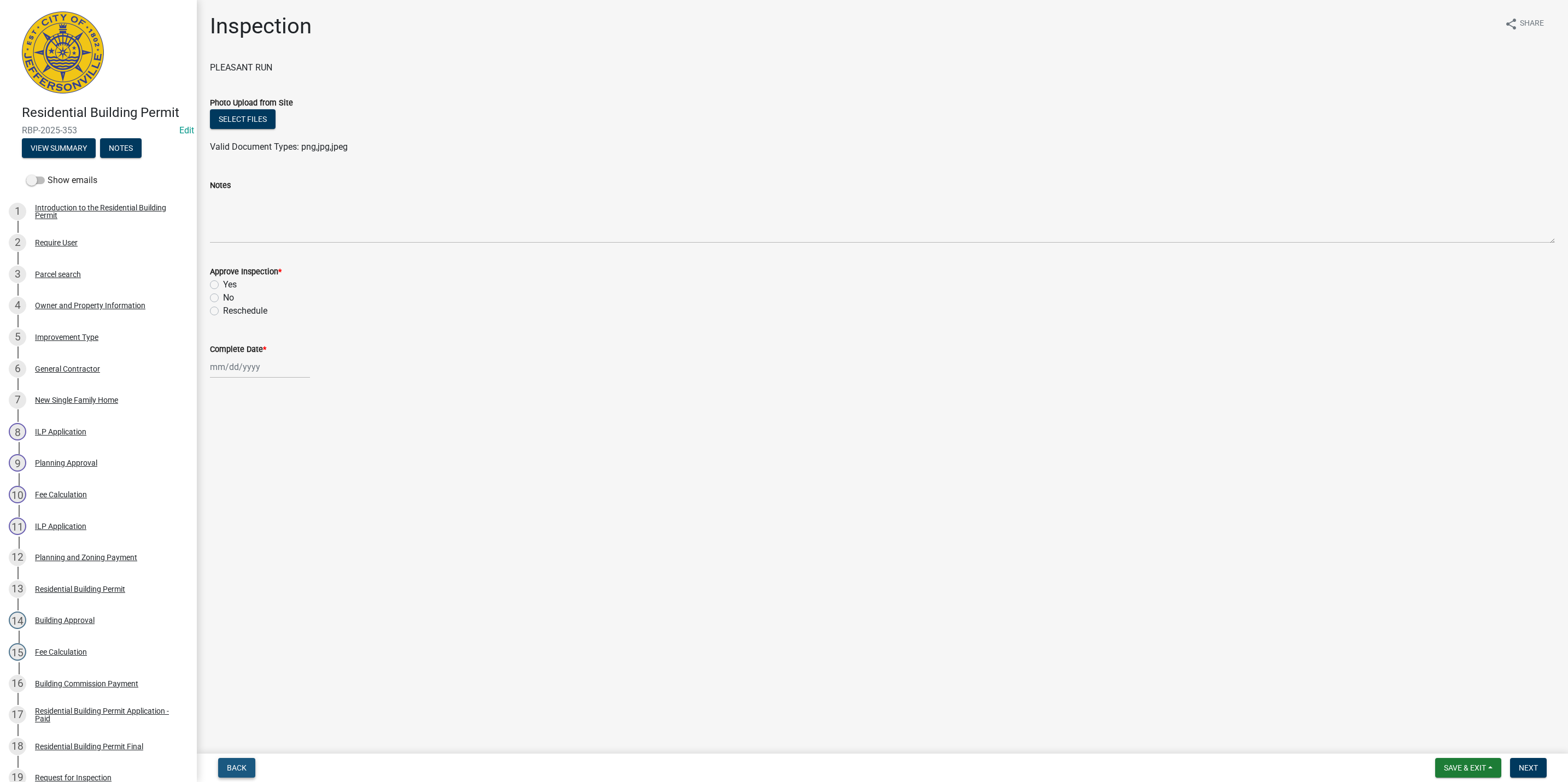
click at [238, 768] on span "Back" at bounding box center [236, 768] width 20 height 9
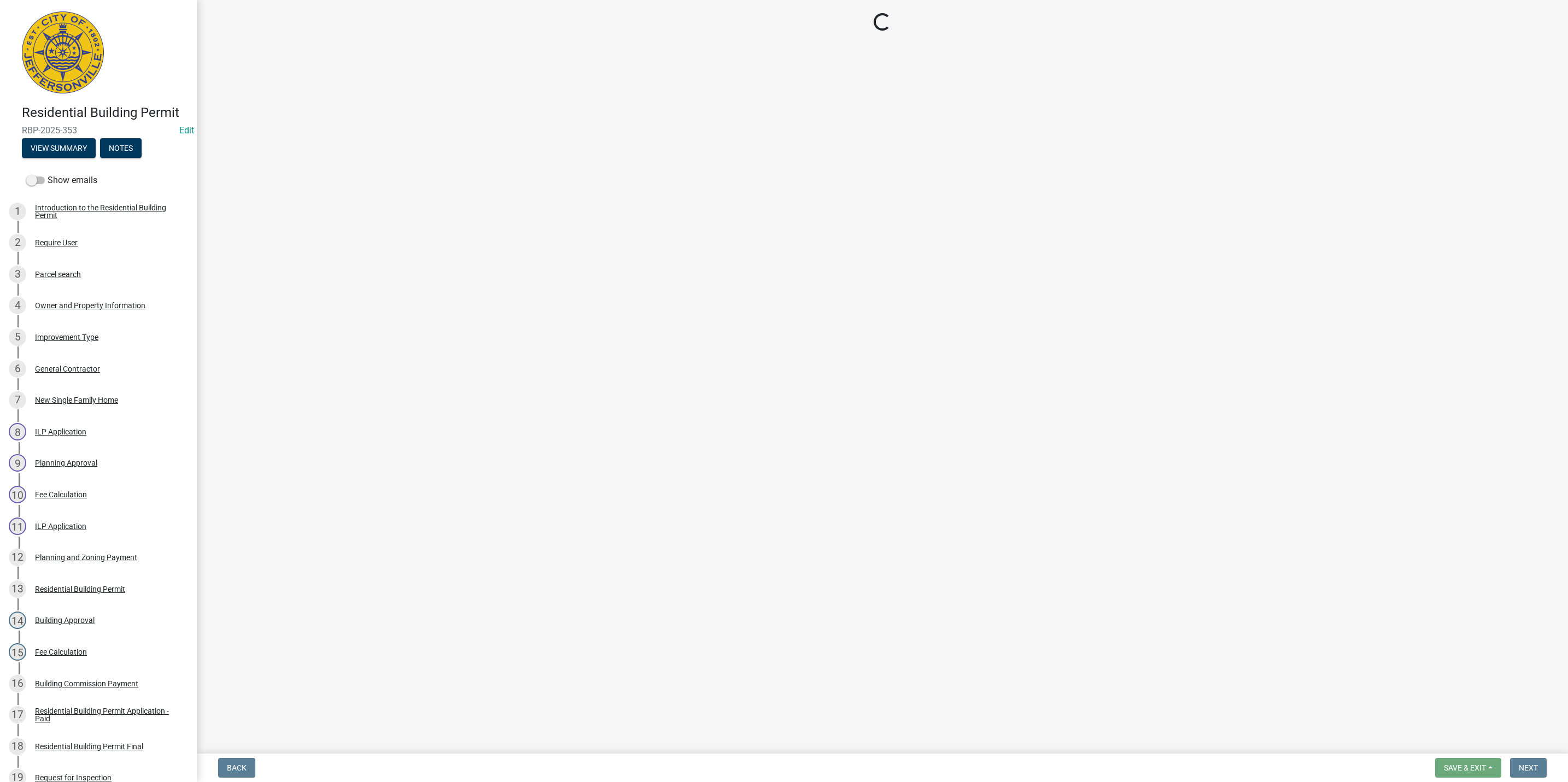
select select "fdb3bcc6-ce93-4663-8a18-5c08884dd177"
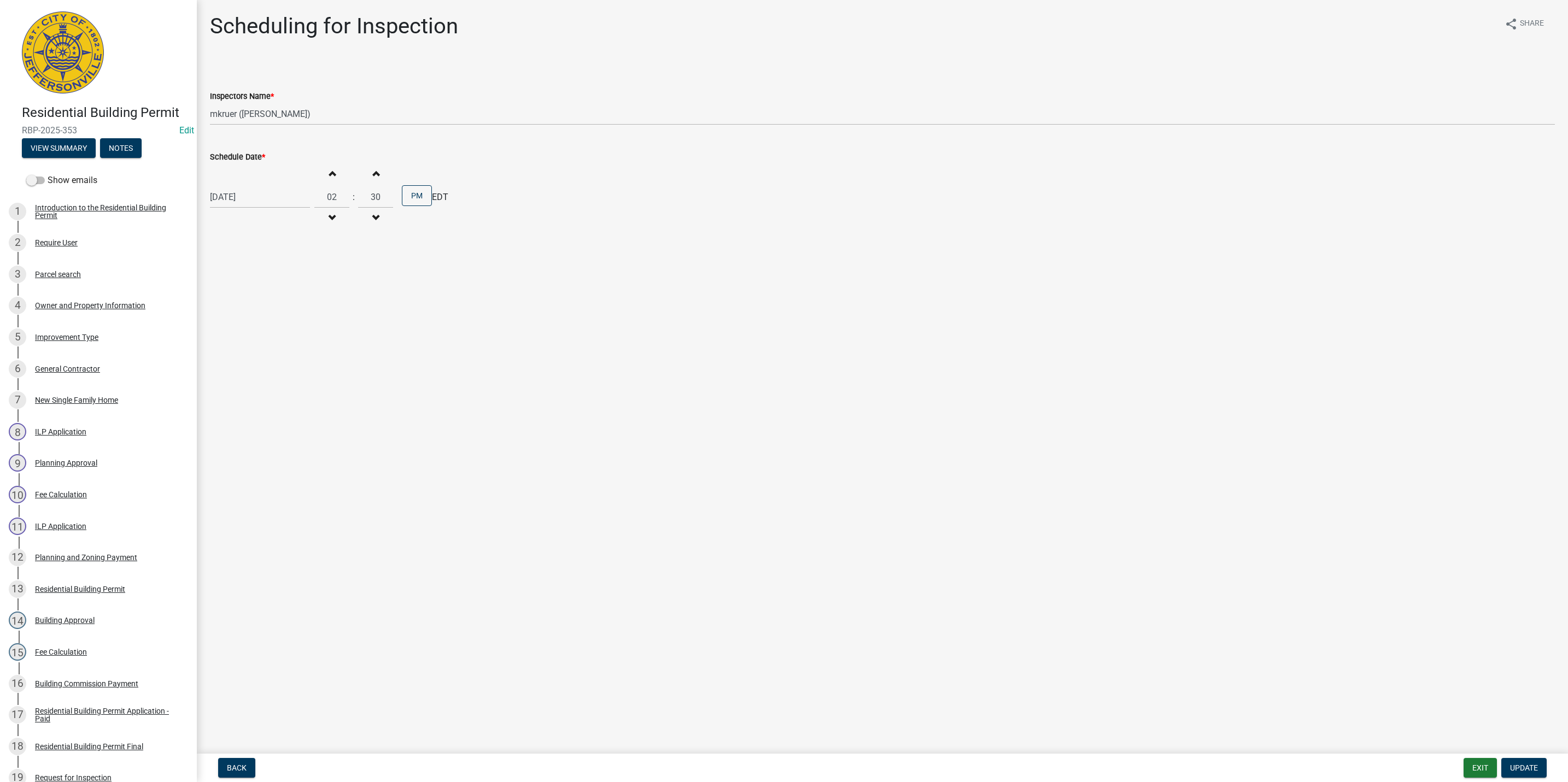
select select "9"
select select "2025"
click at [252, 197] on div "[DATE] [PERSON_NAME] Apr May Jun [DATE] Aug Sep Oct Nov [DATE] 1526 1527 1528 1…" at bounding box center [260, 197] width 100 height 22
click at [221, 309] on div "22" at bounding box center [221, 308] width 17 height 17
type input "[DATE]"
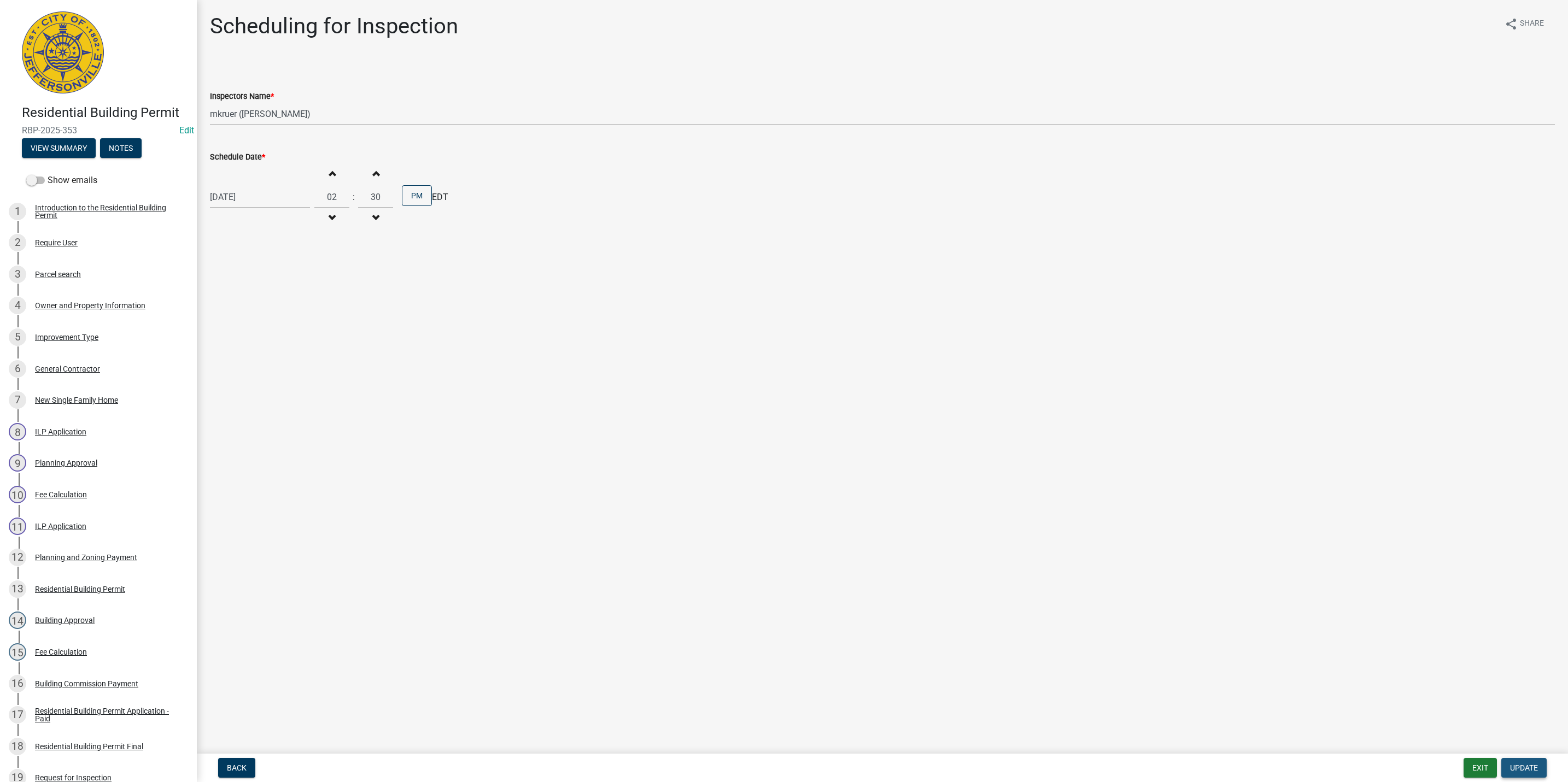
click at [1523, 770] on span "Update" at bounding box center [1524, 768] width 28 height 9
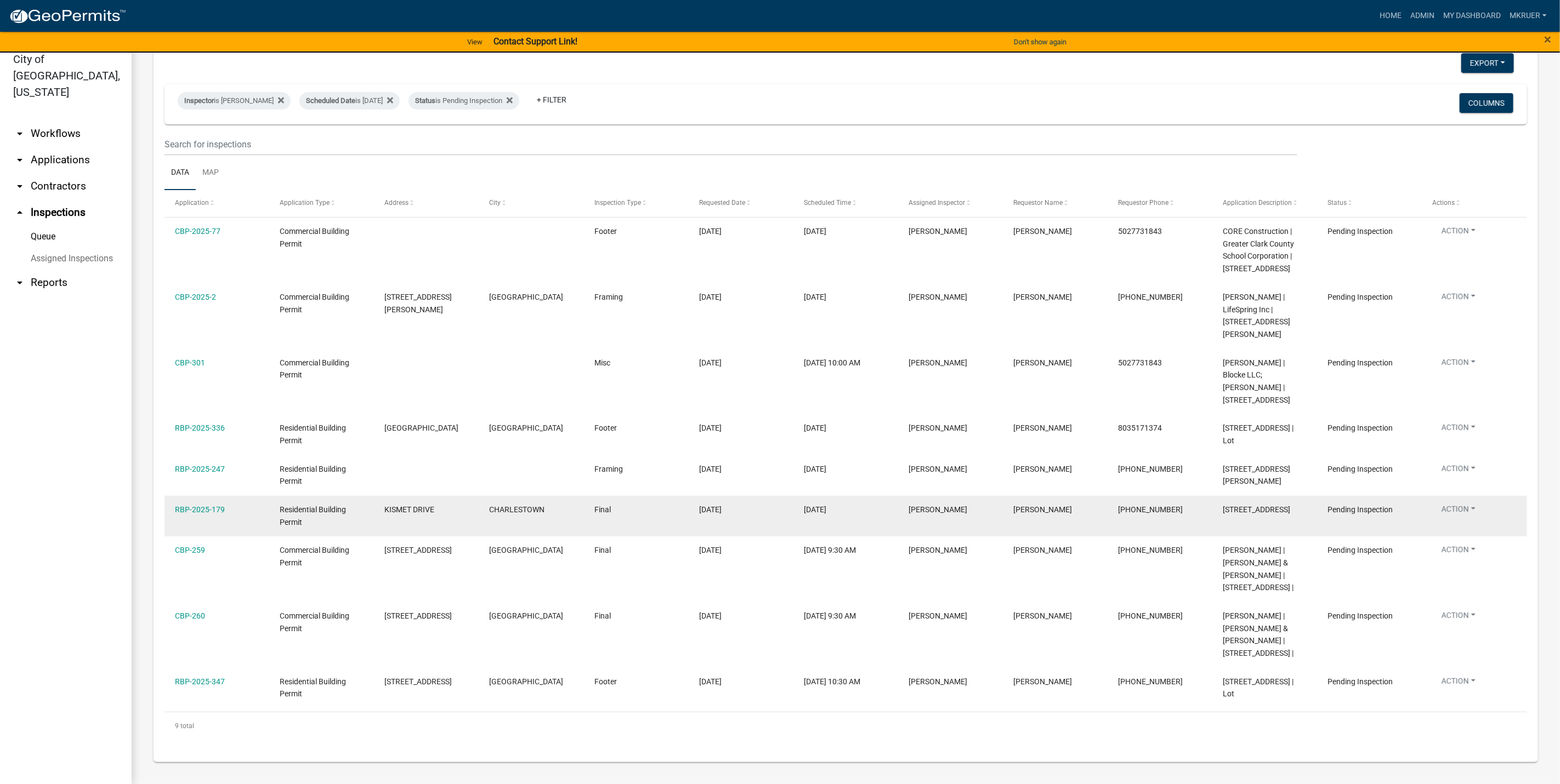
scroll to position [63, 0]
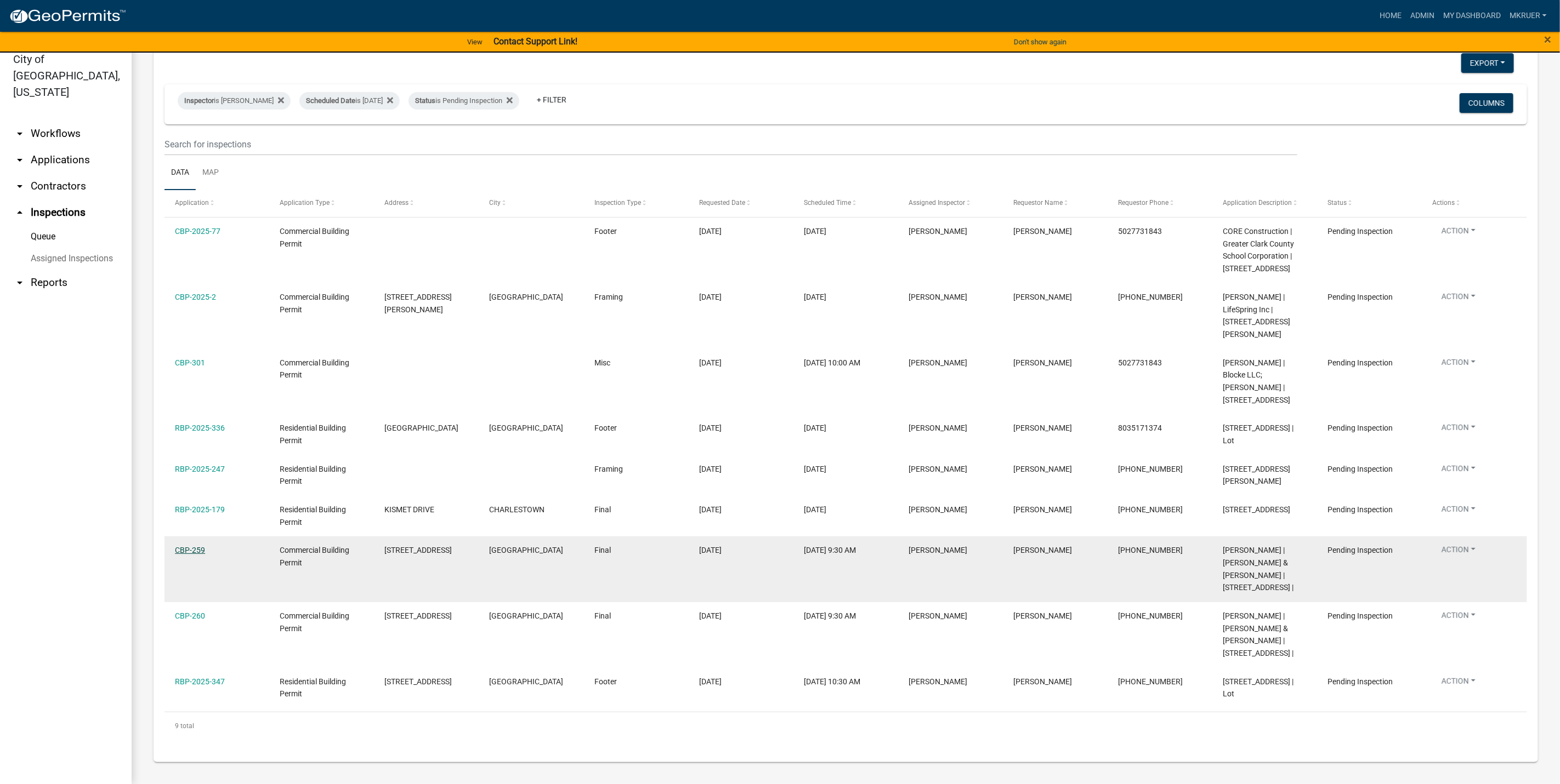
click at [188, 546] on link "CBP-259" at bounding box center [190, 550] width 30 height 9
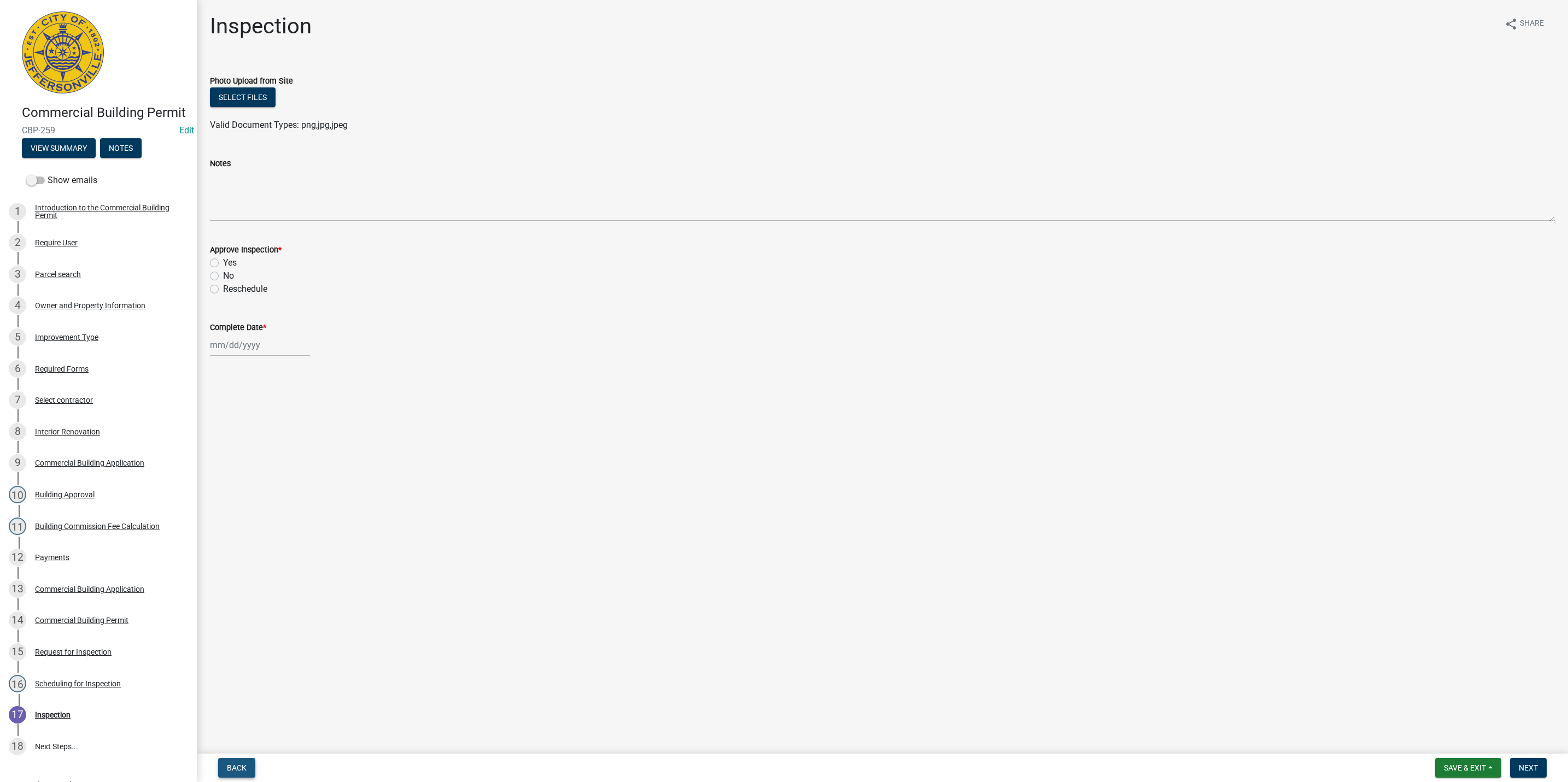
click at [237, 770] on span "Back" at bounding box center [236, 768] width 20 height 9
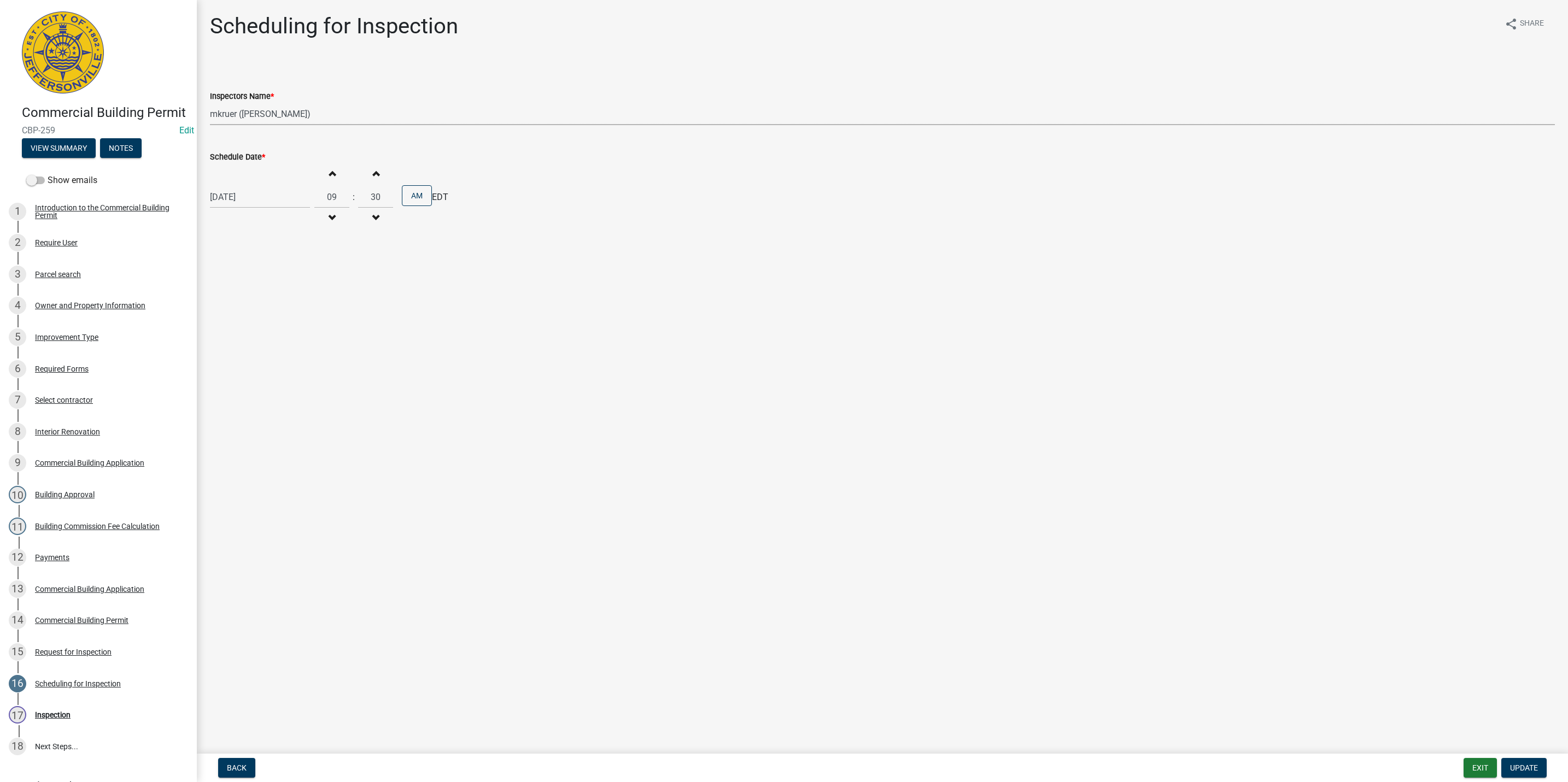
click at [259, 114] on select "Select Item... [PERSON_NAME] ([PERSON_NAME]) [PERSON_NAME] ([PERSON_NAME]) mkru…" at bounding box center [883, 113] width 1345 height 22
select select "13c97fbc-c819-4cee-844a-0db3d3c4db95"
click at [210, 103] on select "Select Item... [PERSON_NAME] ([PERSON_NAME]) [PERSON_NAME] ([PERSON_NAME]) mkru…" at bounding box center [883, 113] width 1345 height 22
click at [1523, 764] on span "Update" at bounding box center [1524, 768] width 28 height 9
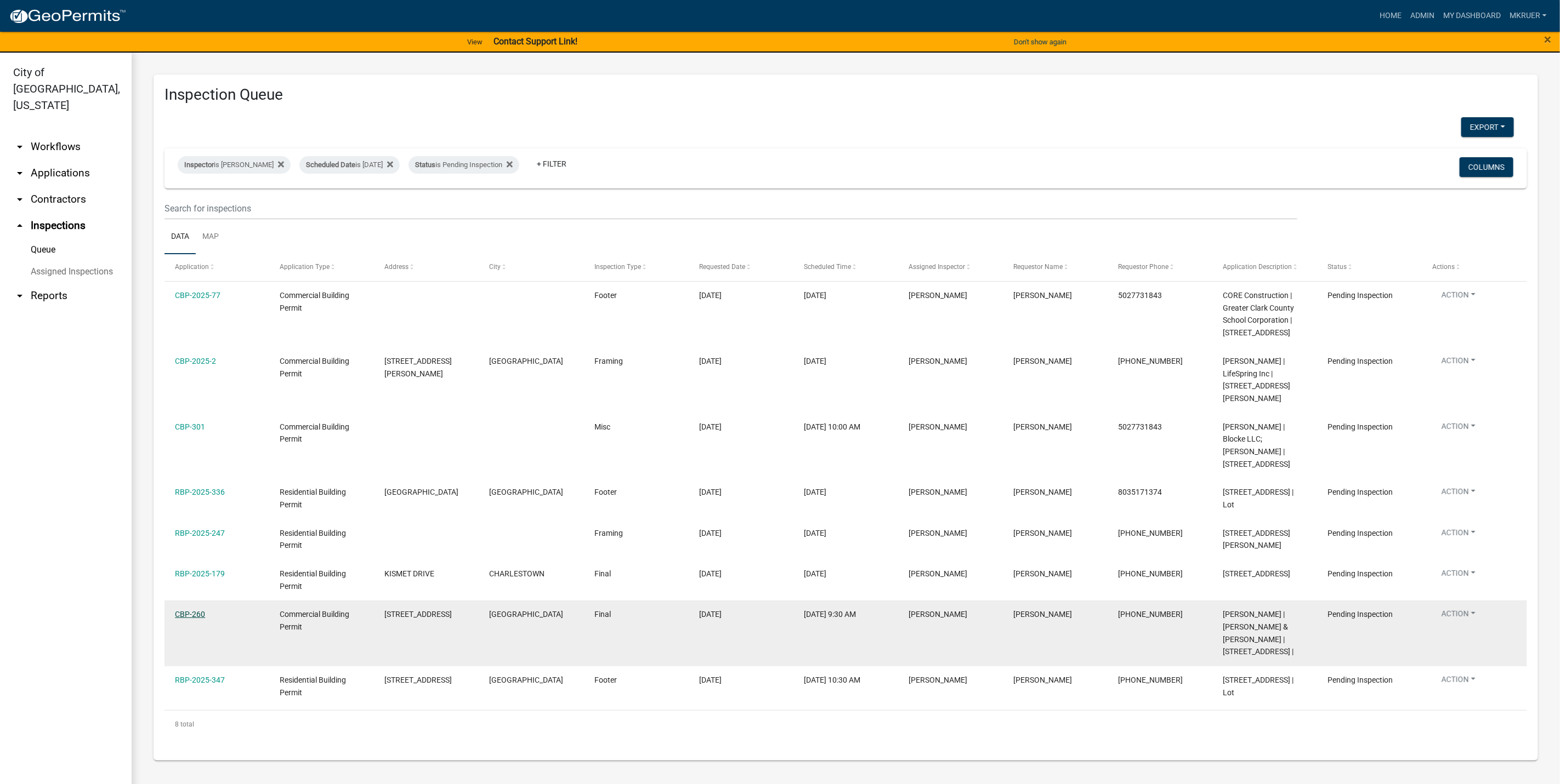
click at [188, 610] on link "CBP-260" at bounding box center [190, 614] width 30 height 9
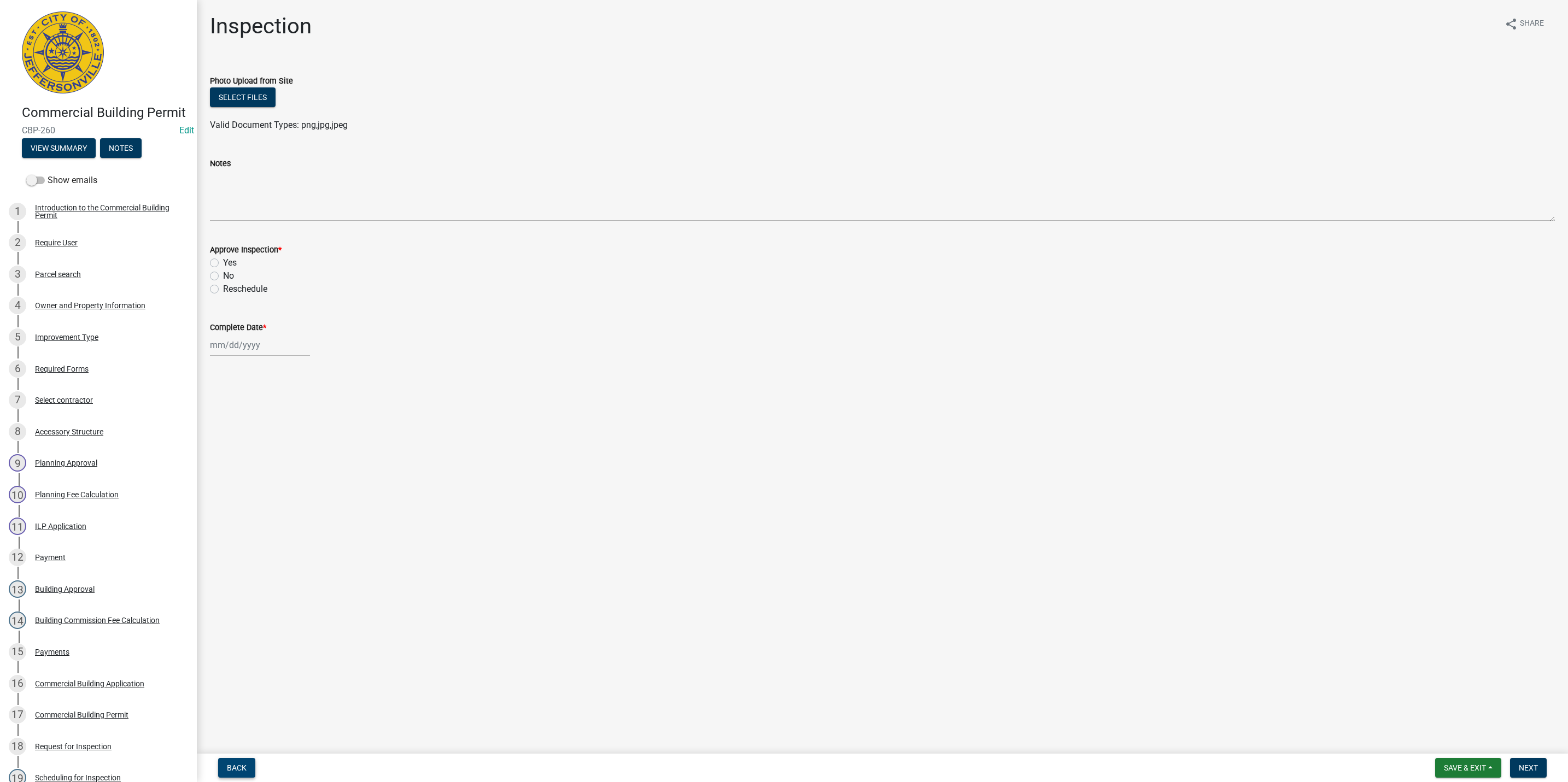
click at [233, 769] on span "Back" at bounding box center [236, 768] width 20 height 9
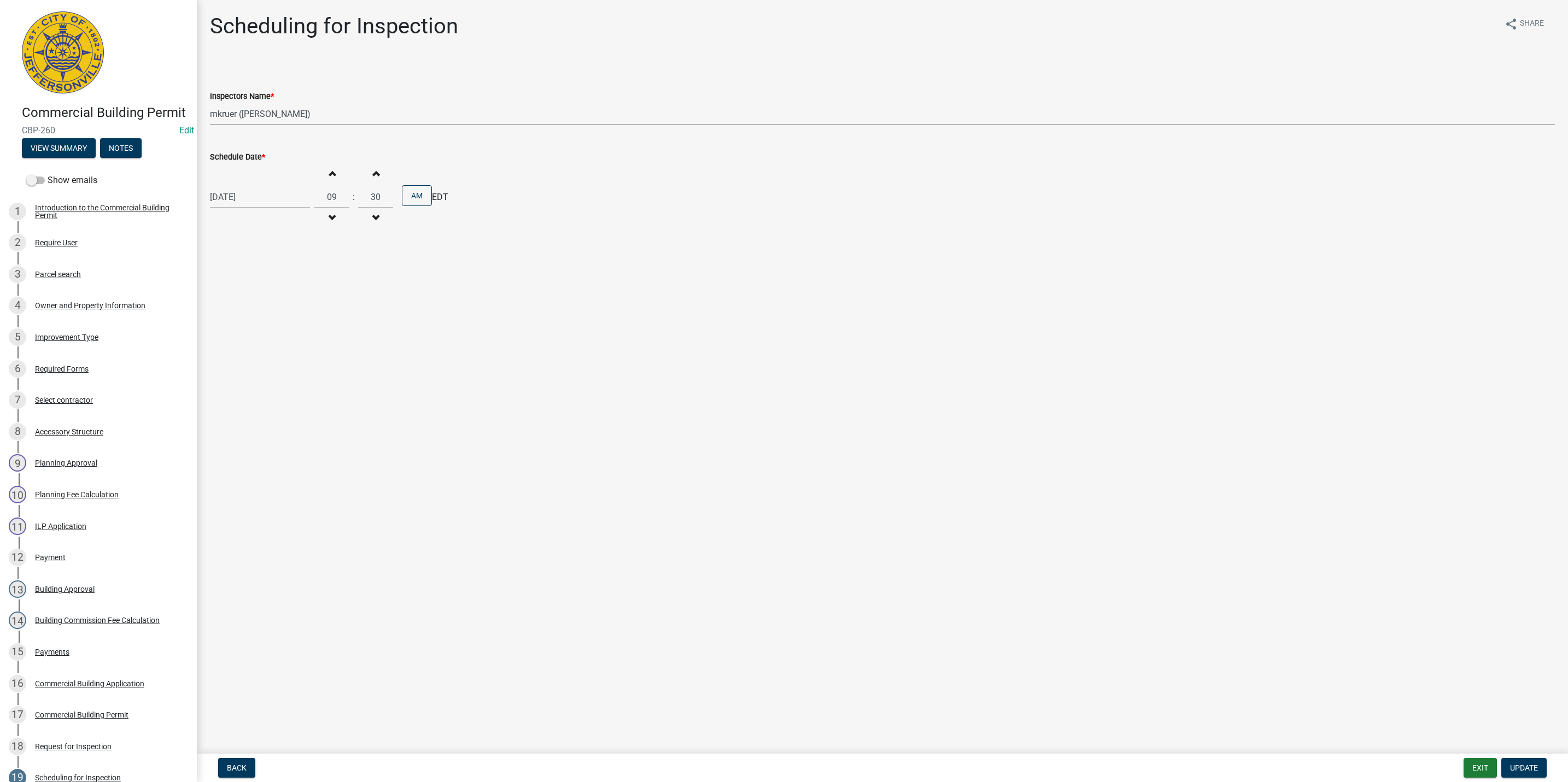
click at [256, 113] on select "Select Item... [PERSON_NAME] ([PERSON_NAME]) [PERSON_NAME] ([PERSON_NAME]) mkru…" at bounding box center [883, 113] width 1345 height 22
select select "13c97fbc-c819-4cee-844a-0db3d3c4db95"
click at [210, 103] on select "Select Item... [PERSON_NAME] ([PERSON_NAME]) [PERSON_NAME] ([PERSON_NAME]) mkru…" at bounding box center [883, 113] width 1345 height 22
click at [1523, 767] on span "Update" at bounding box center [1524, 768] width 28 height 9
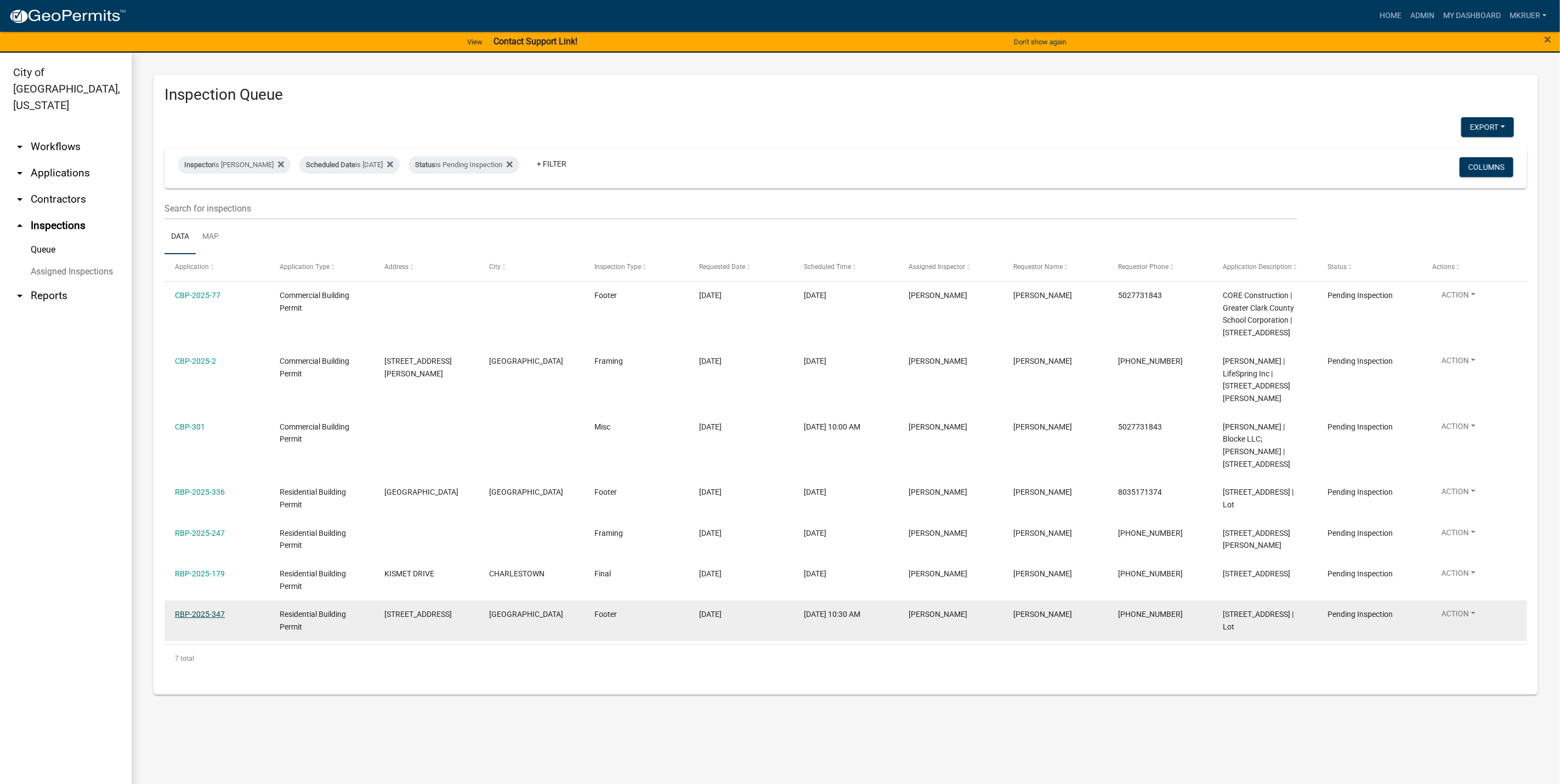
click at [192, 610] on link "RBP-2025-347" at bounding box center [200, 614] width 50 height 9
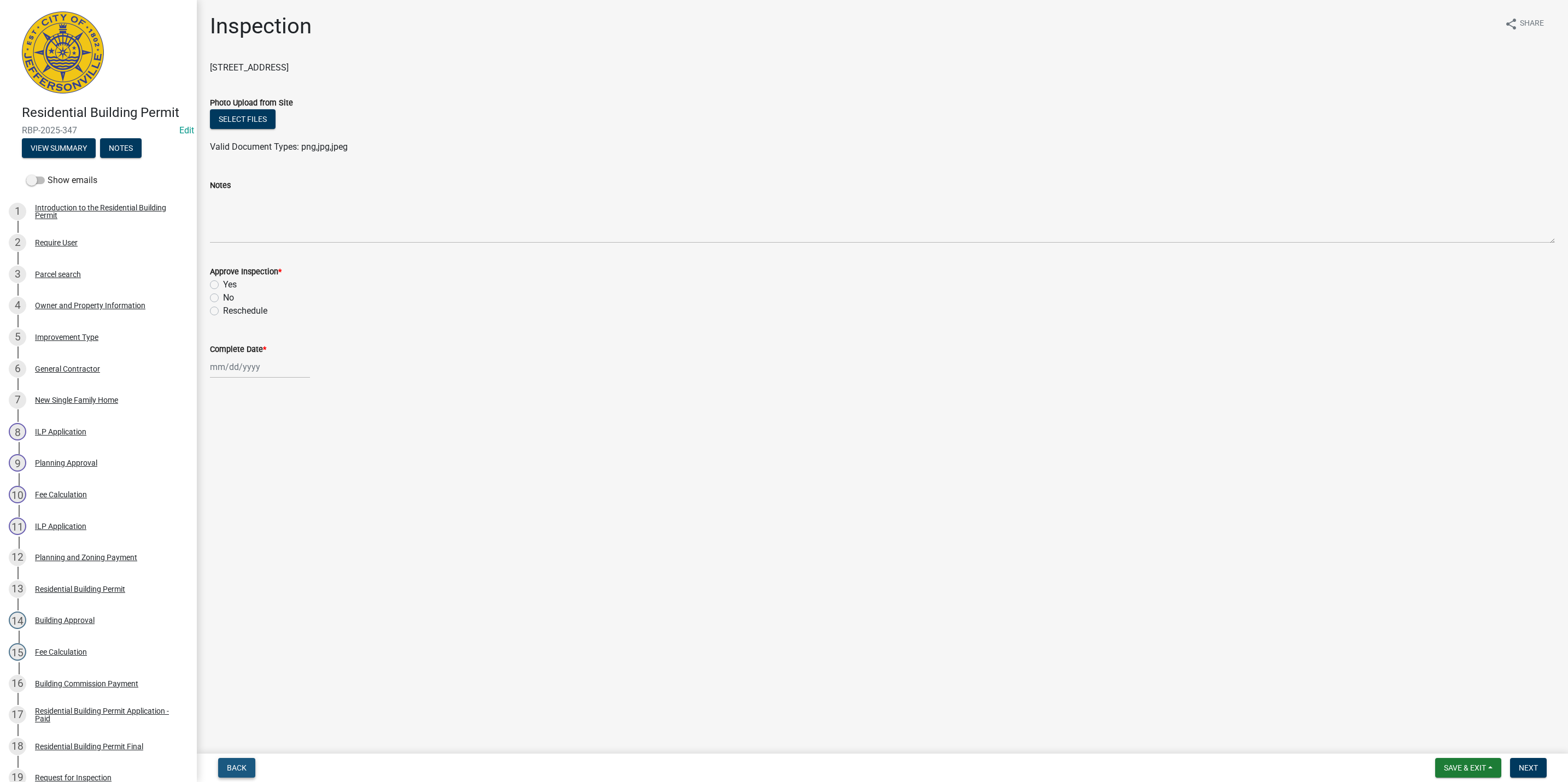
click at [237, 765] on span "Back" at bounding box center [236, 768] width 20 height 9
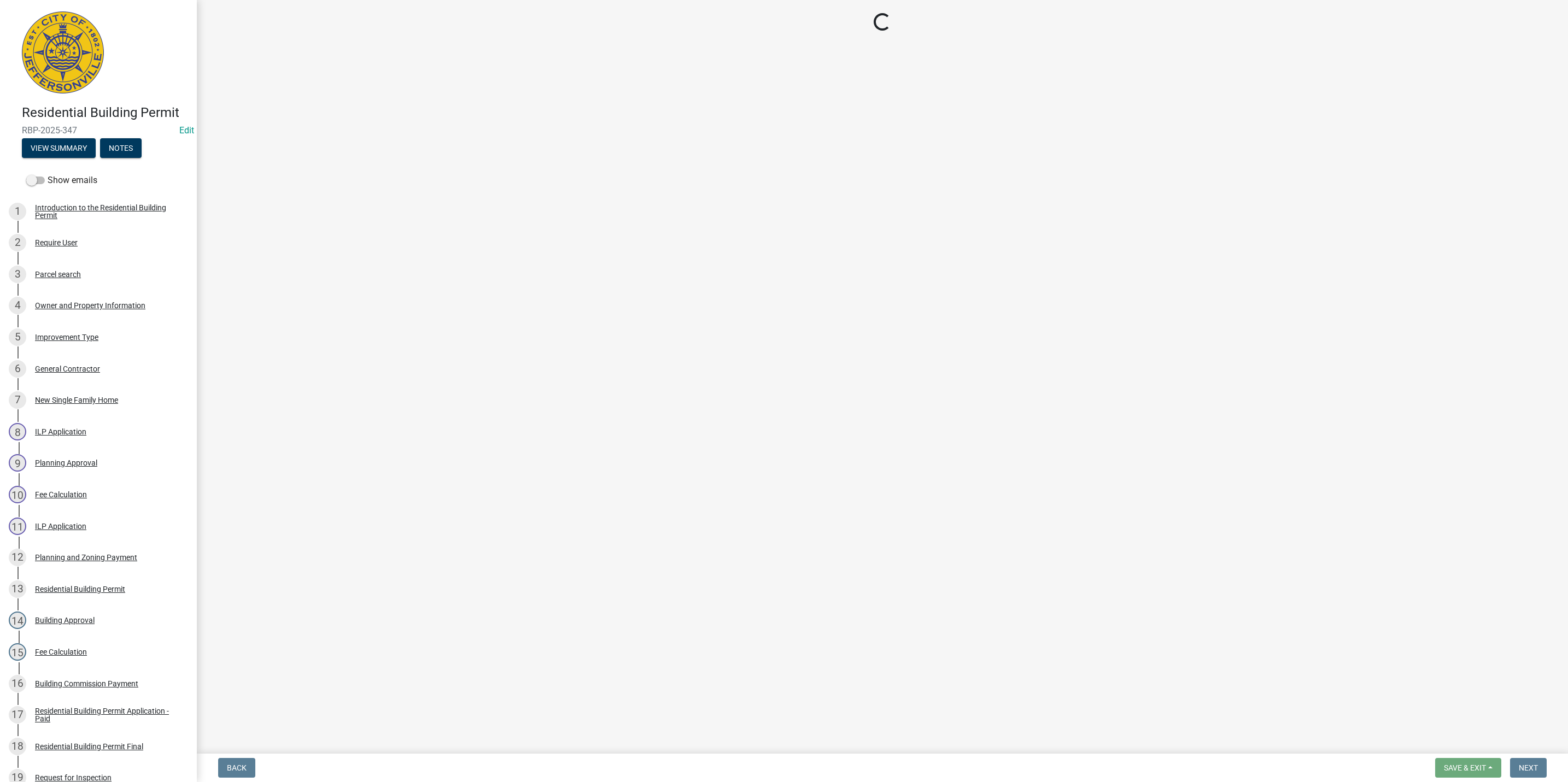
select select "fdb3bcc6-ce93-4663-8a18-5c08884dd177"
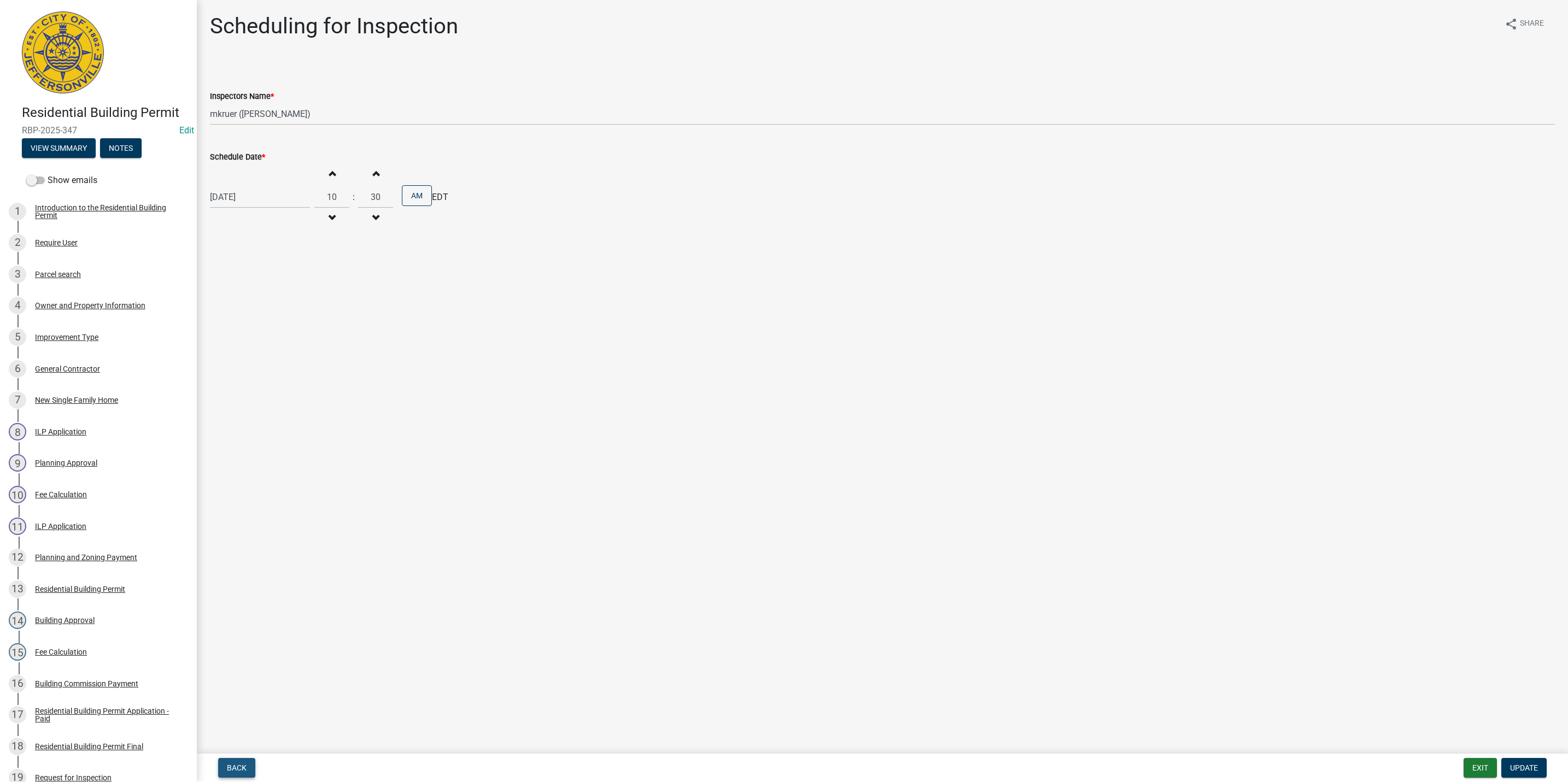
click at [236, 770] on span "Back" at bounding box center [236, 768] width 20 height 9
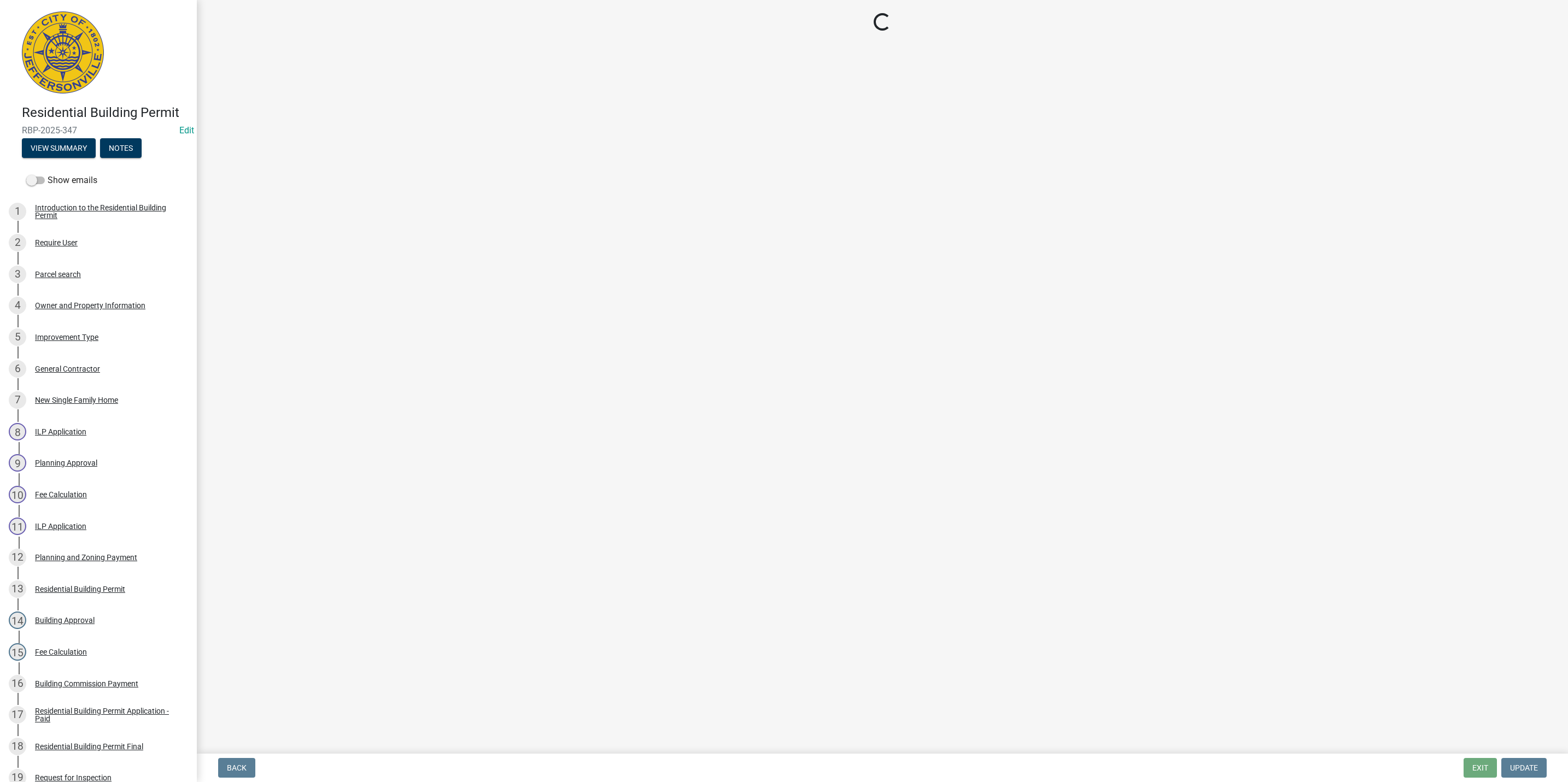
select select "5905b6c6-73a3-4561-9a25-e231032c58c8"
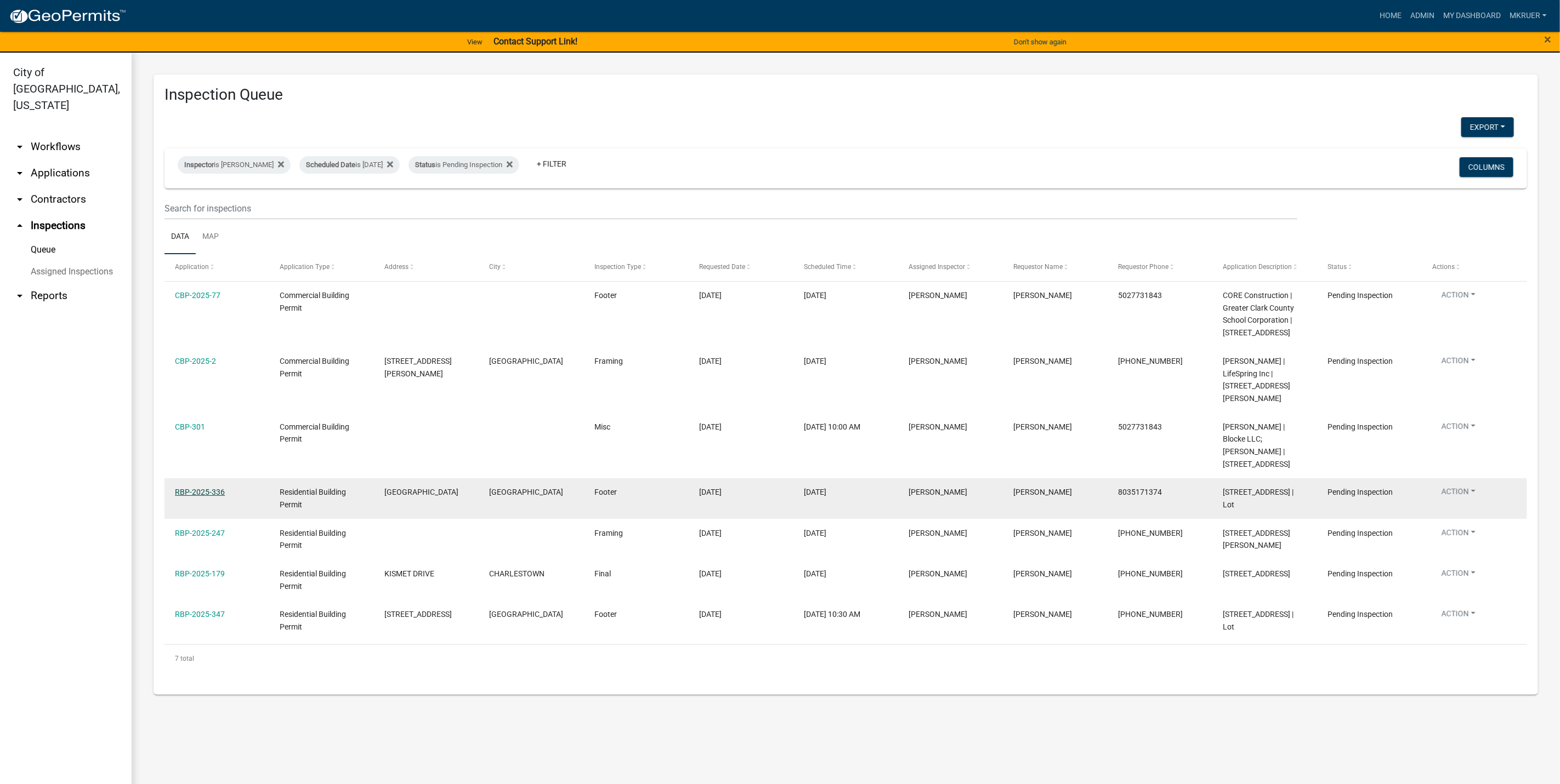
click at [192, 488] on link "RBP-2025-336" at bounding box center [200, 492] width 50 height 9
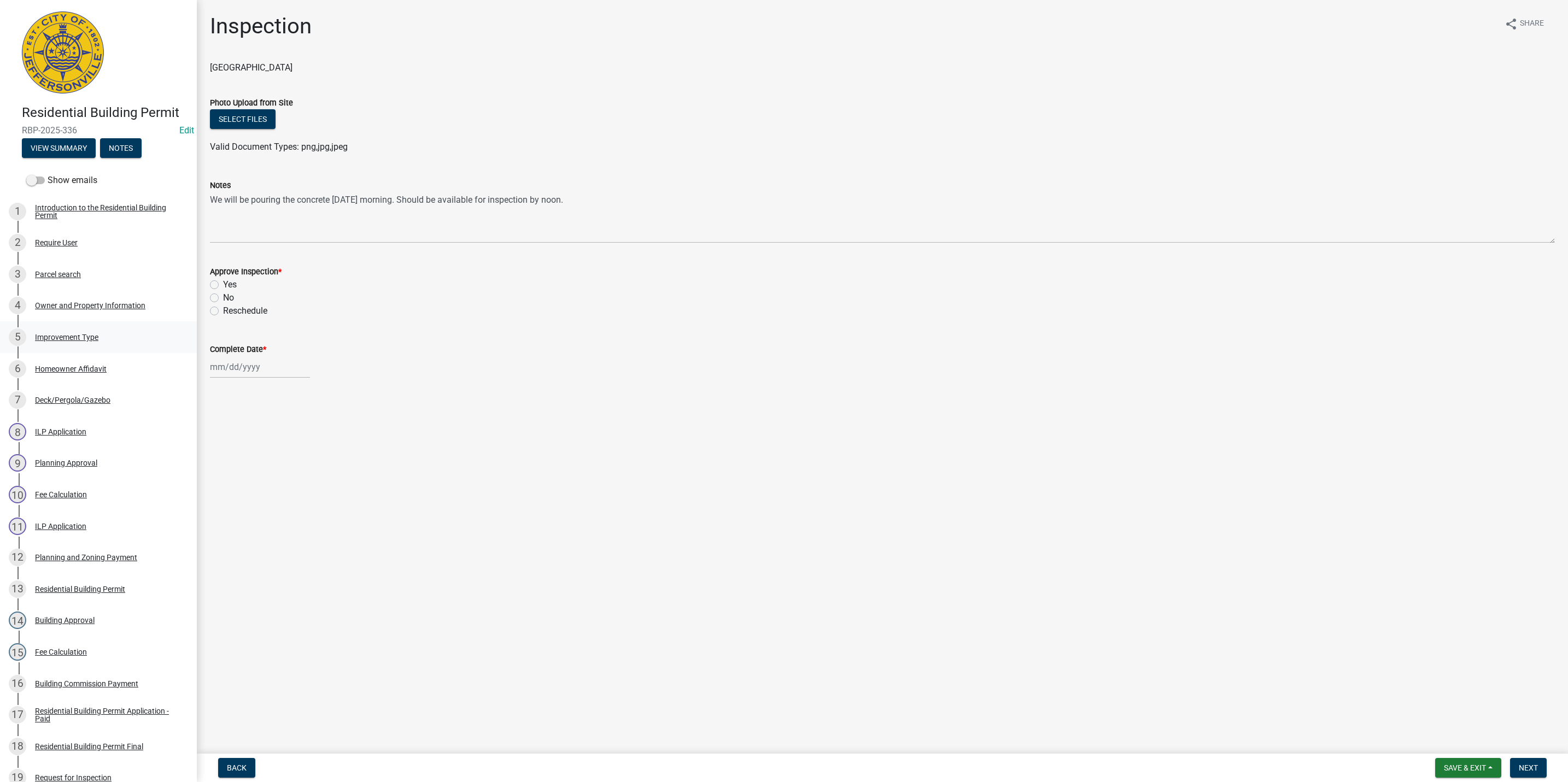
click at [66, 342] on div "Improvement Type" at bounding box center [66, 338] width 63 height 8
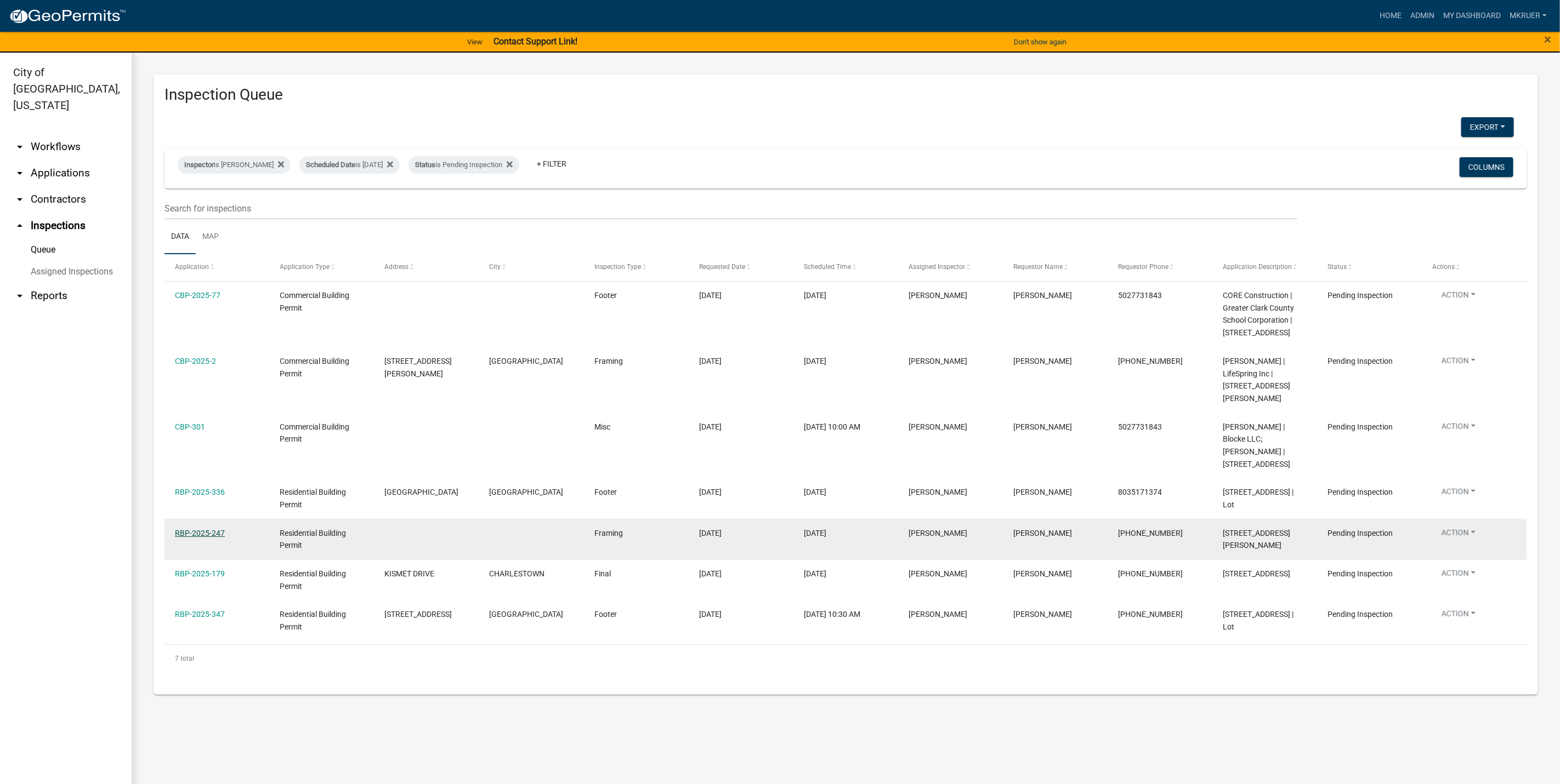
click at [193, 529] on link "RBP-2025-247" at bounding box center [200, 533] width 50 height 9
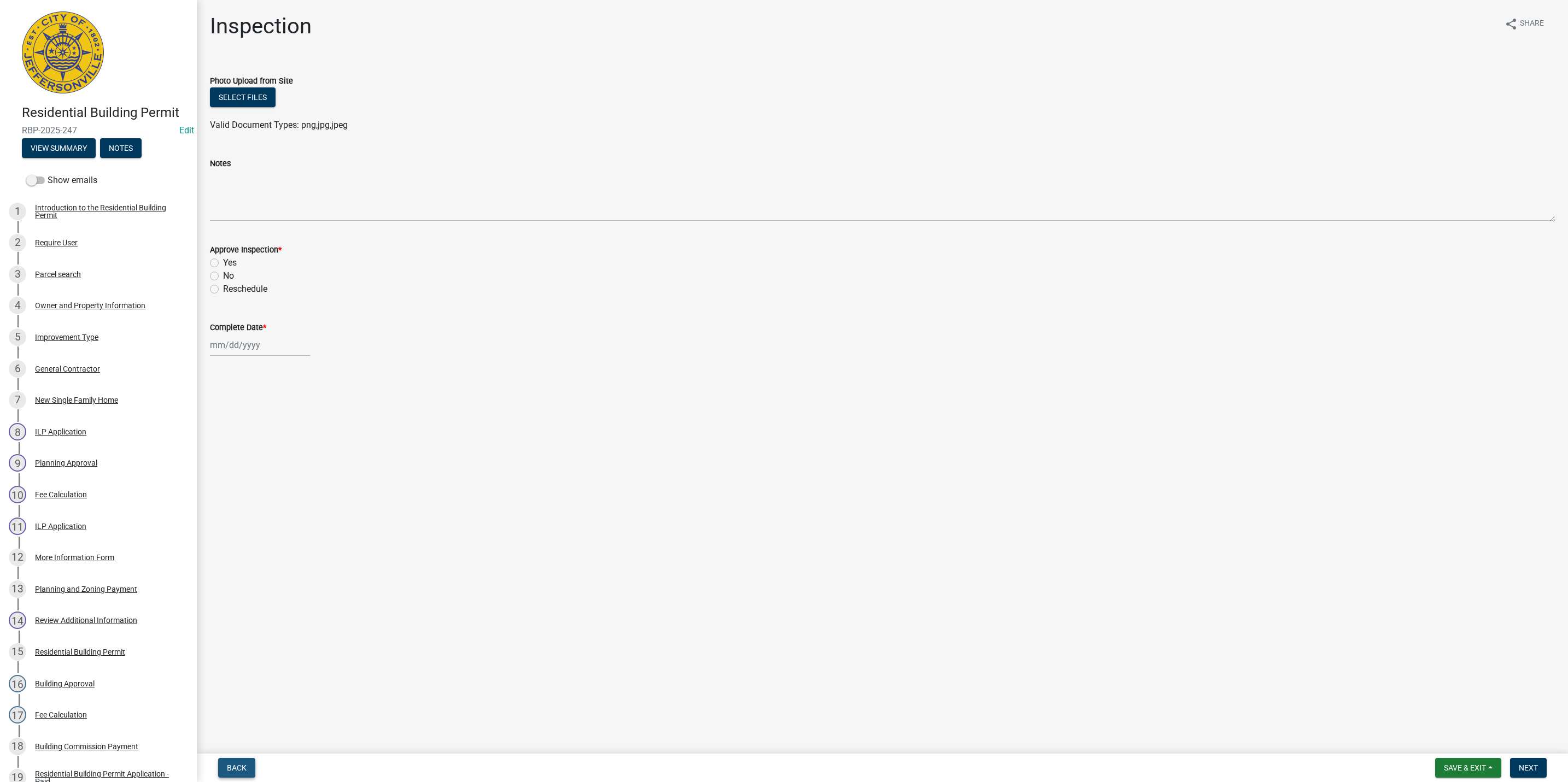
click at [236, 764] on span "Back" at bounding box center [236, 768] width 20 height 9
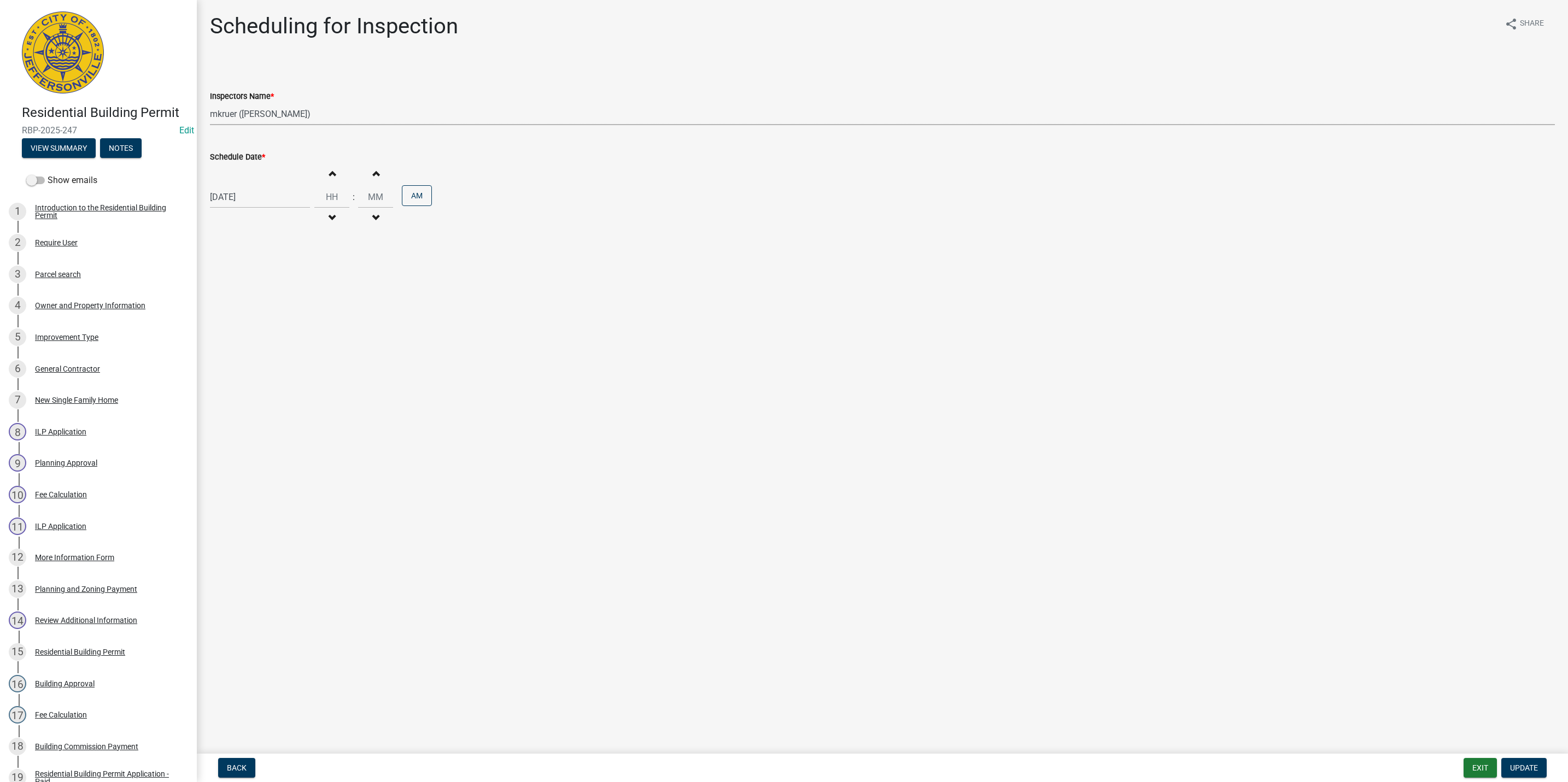
click at [264, 114] on select "Select Item... [PERSON_NAME] ([PERSON_NAME]) [PERSON_NAME] ([PERSON_NAME]) mkru…" at bounding box center [883, 113] width 1345 height 22
select select "36a8b8f0-2ef8-43e9-ae06-718f51af8d36"
click at [210, 103] on select "Select Item... [PERSON_NAME] ([PERSON_NAME]) [PERSON_NAME] ([PERSON_NAME]) mkru…" at bounding box center [883, 113] width 1345 height 22
click at [1529, 767] on span "Update" at bounding box center [1524, 768] width 28 height 9
